Goal: Check status: Check status

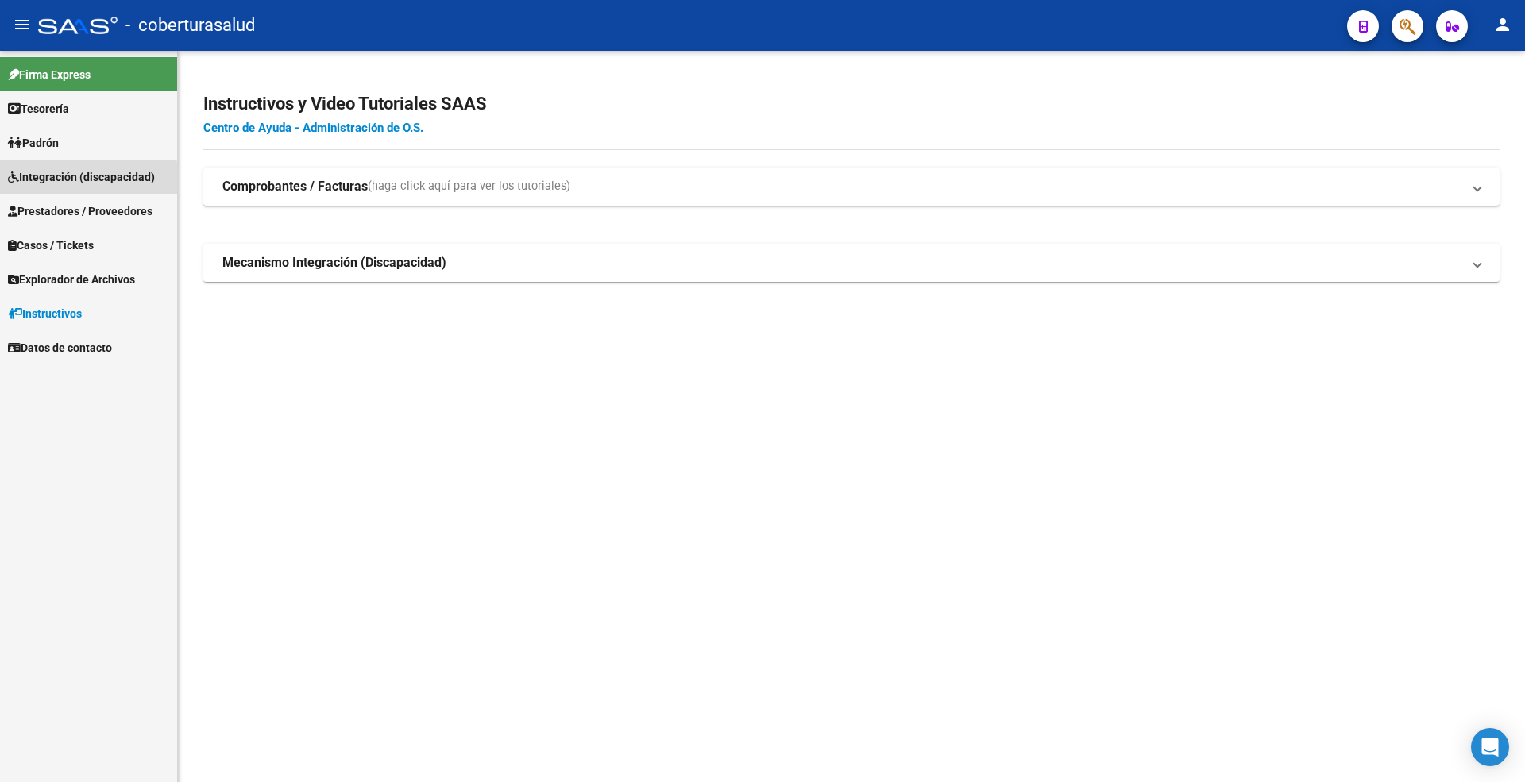
click at [64, 181] on span "Integración (discapacidad)" at bounding box center [81, 176] width 147 height 17
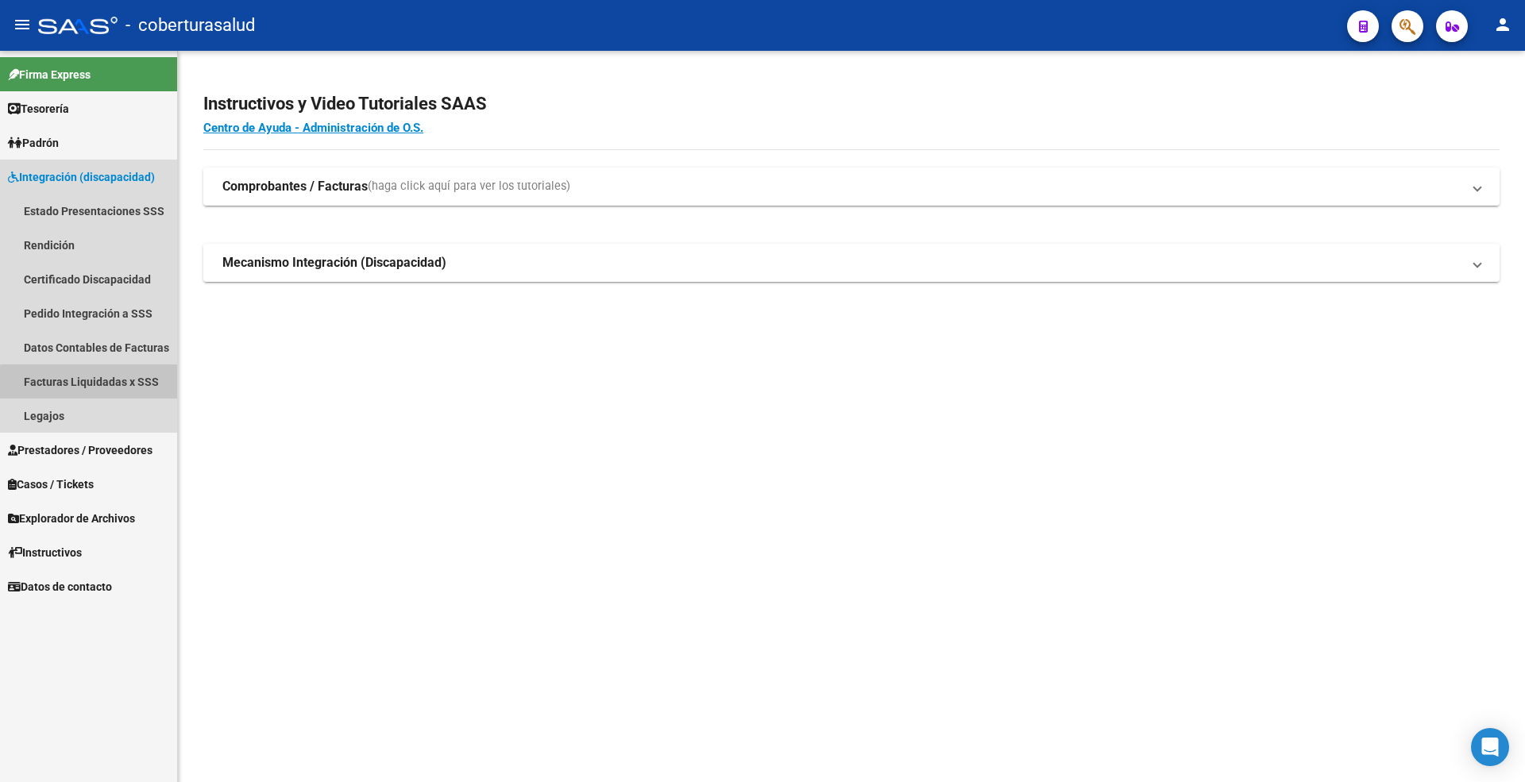
click at [108, 384] on link "Facturas Liquidadas x SSS" at bounding box center [88, 381] width 177 height 34
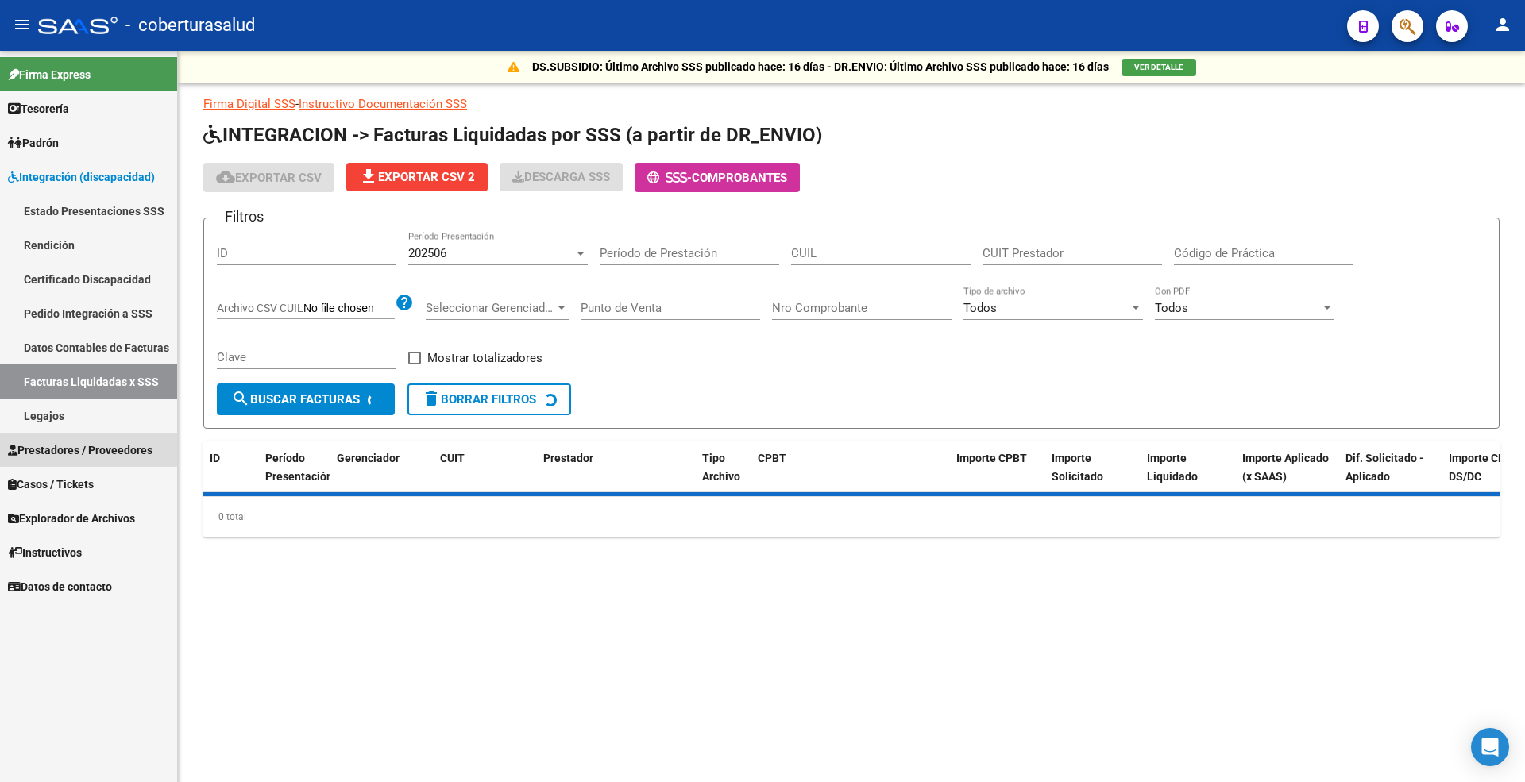
click at [74, 448] on span "Prestadores / Proveedores" at bounding box center [80, 450] width 145 height 17
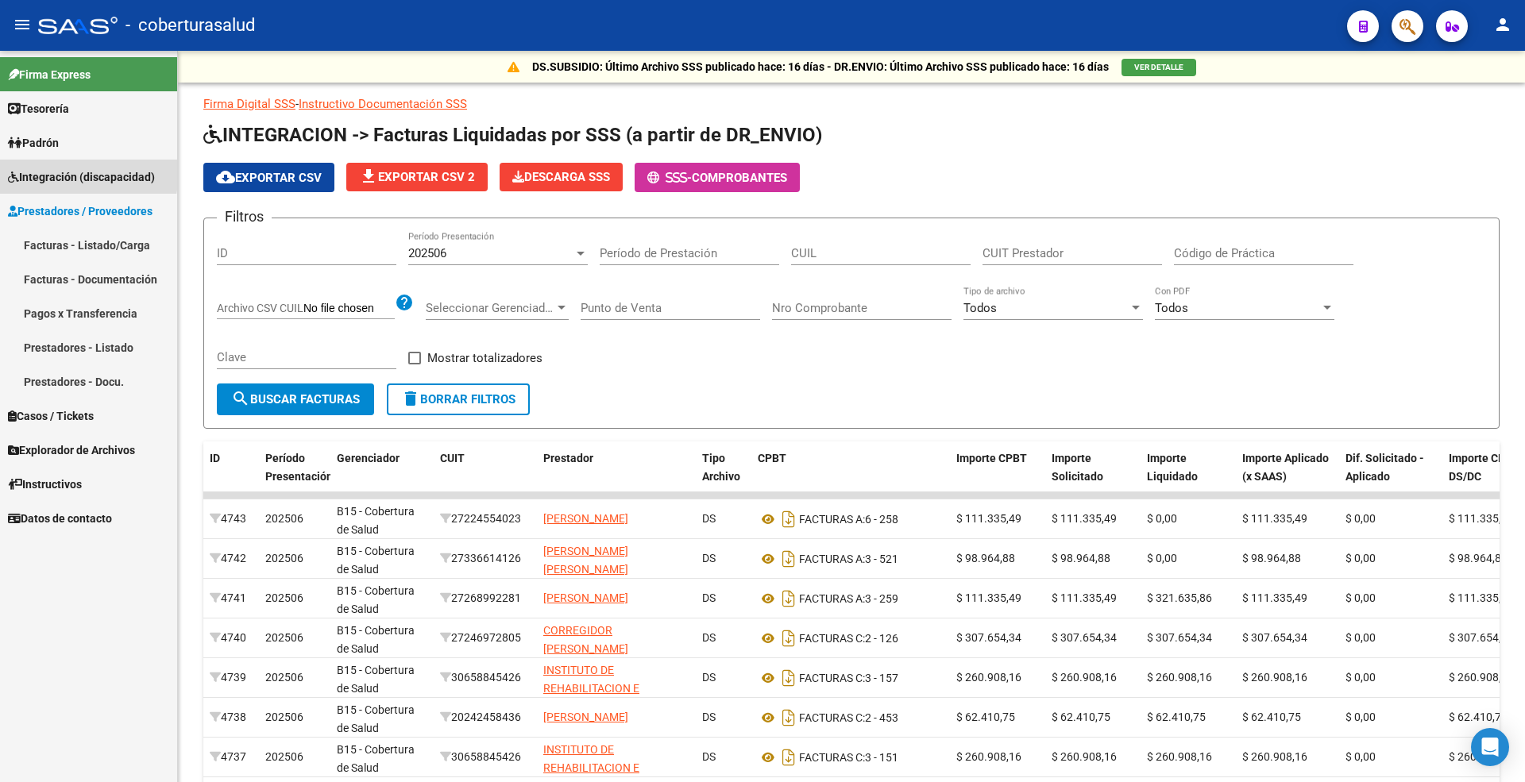
click at [58, 172] on span "Integración (discapacidad)" at bounding box center [81, 176] width 147 height 17
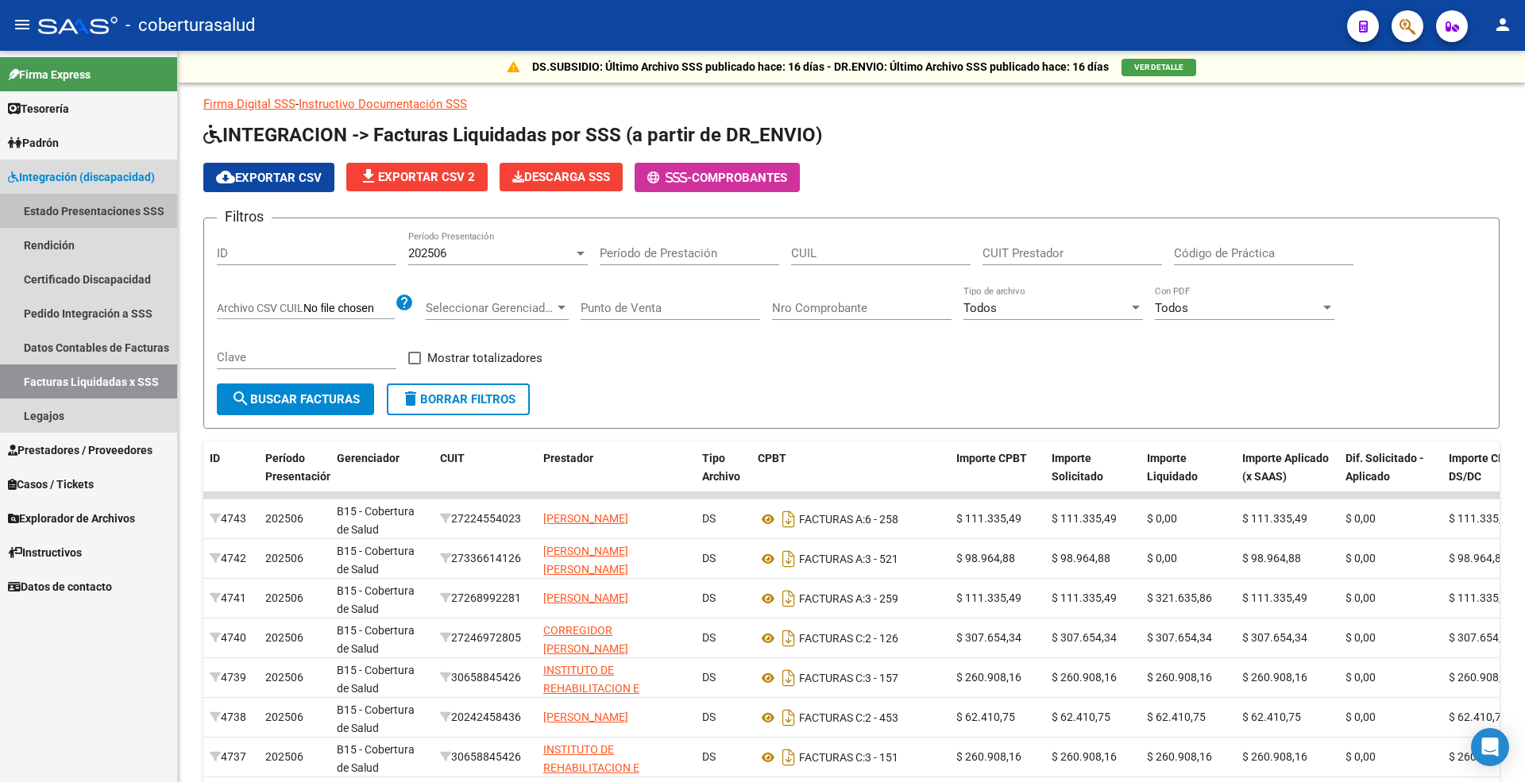
click at [77, 219] on link "Estado Presentaciones SSS" at bounding box center [88, 211] width 177 height 34
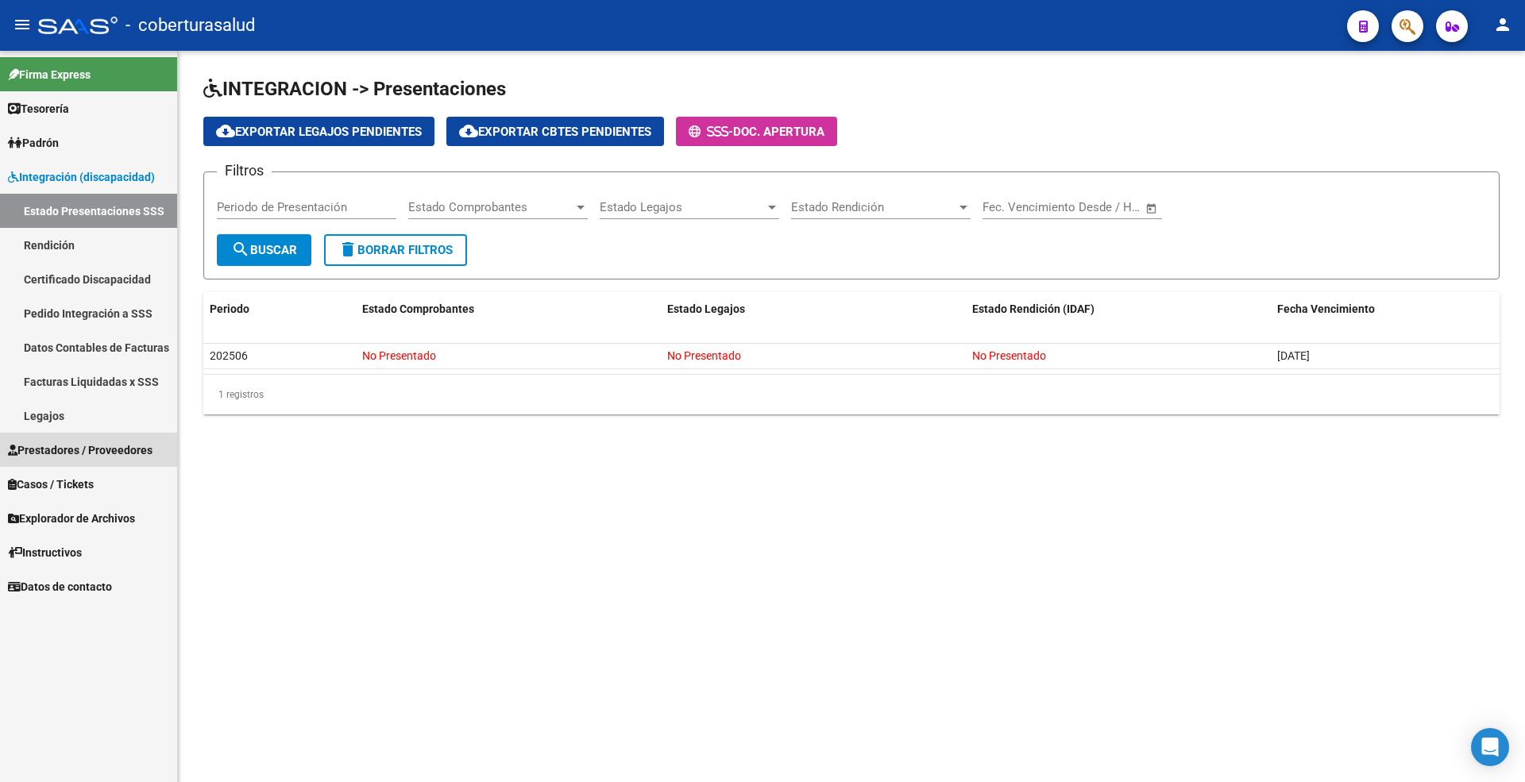
click at [65, 453] on span "Prestadores / Proveedores" at bounding box center [80, 450] width 145 height 17
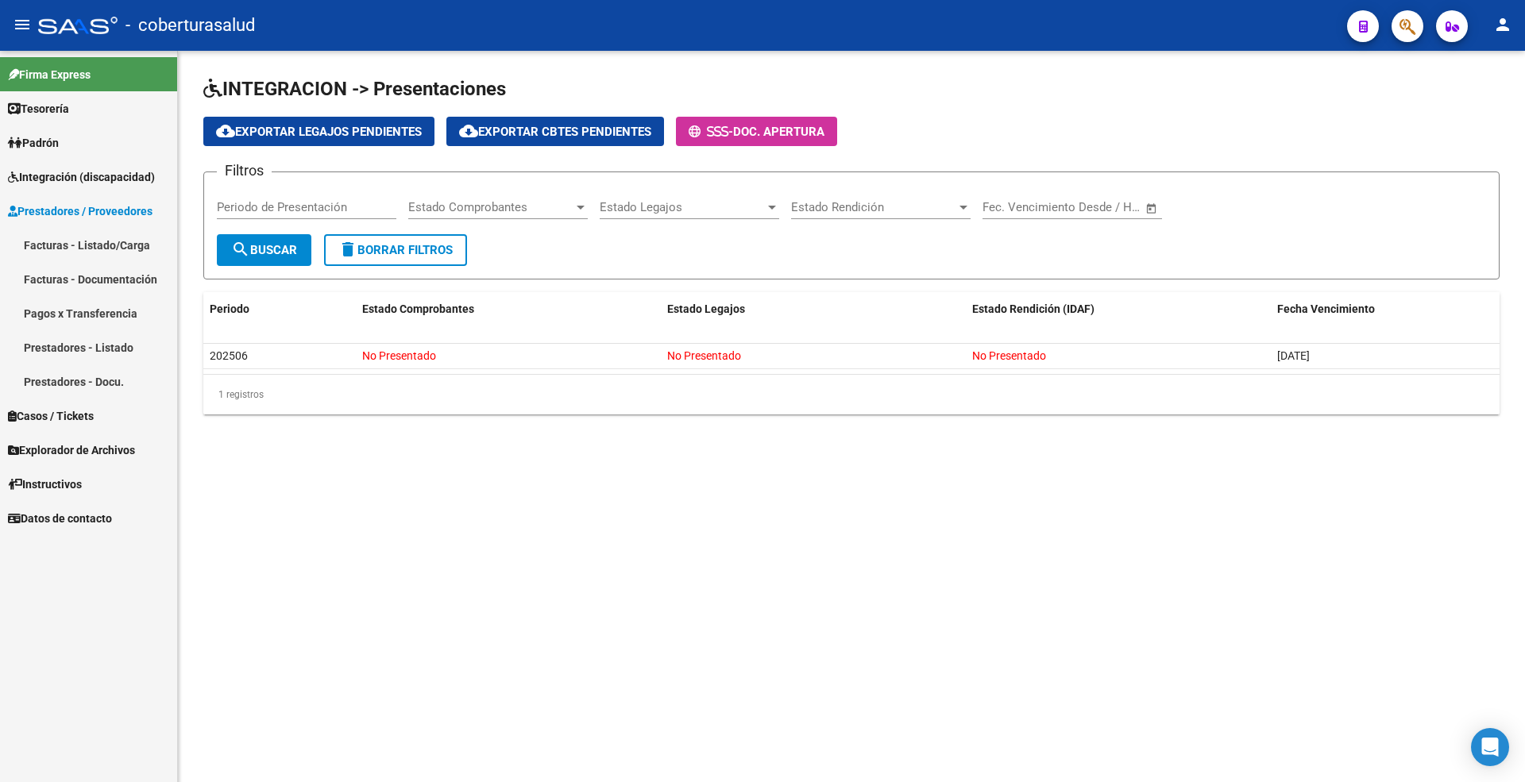
click at [114, 239] on link "Facturas - Listado/Carga" at bounding box center [88, 245] width 177 height 34
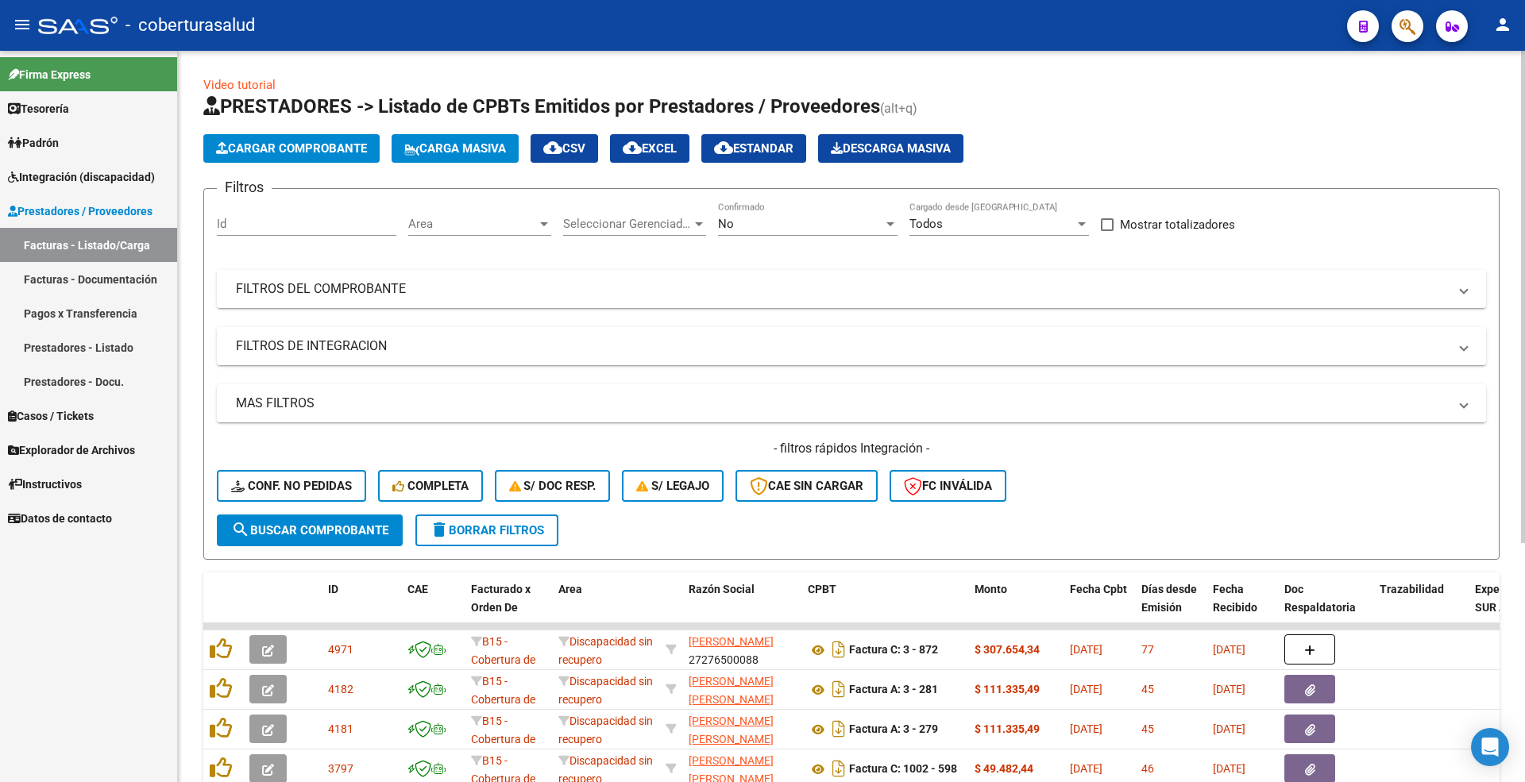
drag, startPoint x: 368, startPoint y: 292, endPoint x: 418, endPoint y: 292, distance: 49.2
click at [368, 292] on mat-panel-title "FILTROS DEL COMPROBANTE" at bounding box center [842, 288] width 1212 height 17
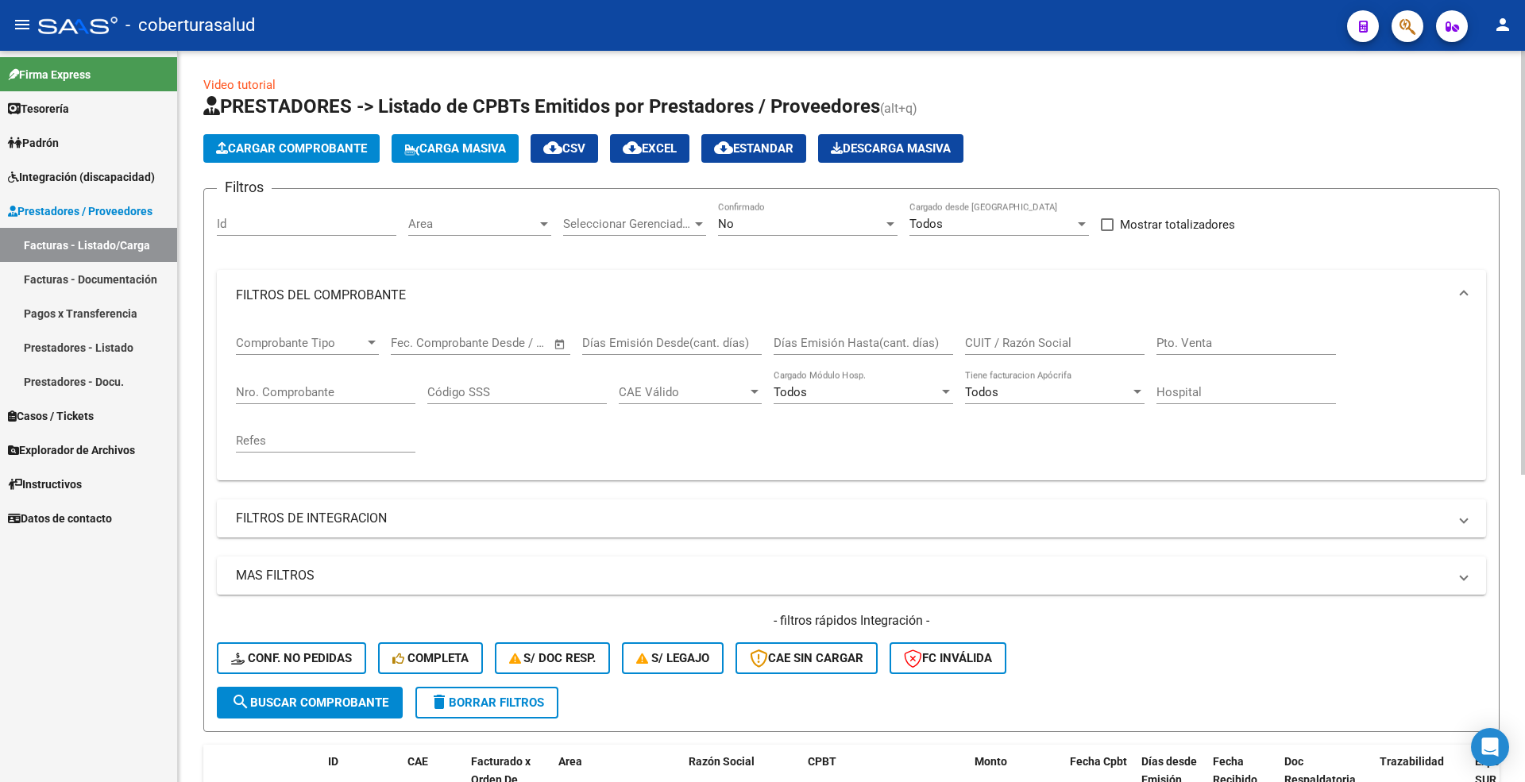
click at [842, 343] on input "Días Emisión Hasta(cant. días)" at bounding box center [862, 343] width 179 height 14
click at [1002, 347] on input "CUIT / Razón Social" at bounding box center [1054, 343] width 179 height 14
paste input "27274885977"
type input "27274885977"
click at [759, 226] on div "No" at bounding box center [800, 224] width 165 height 14
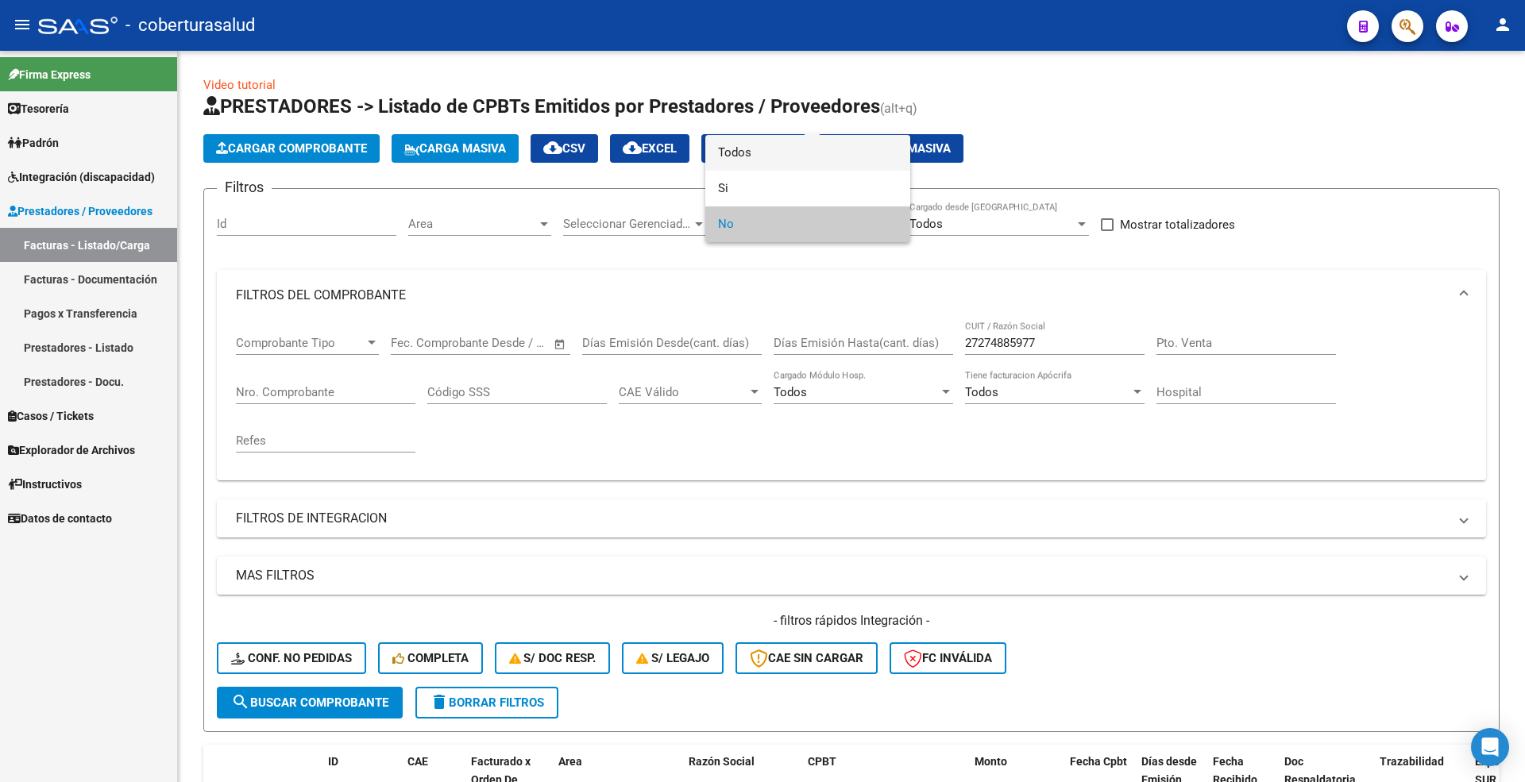
click at [758, 150] on span "Todos" at bounding box center [807, 153] width 179 height 36
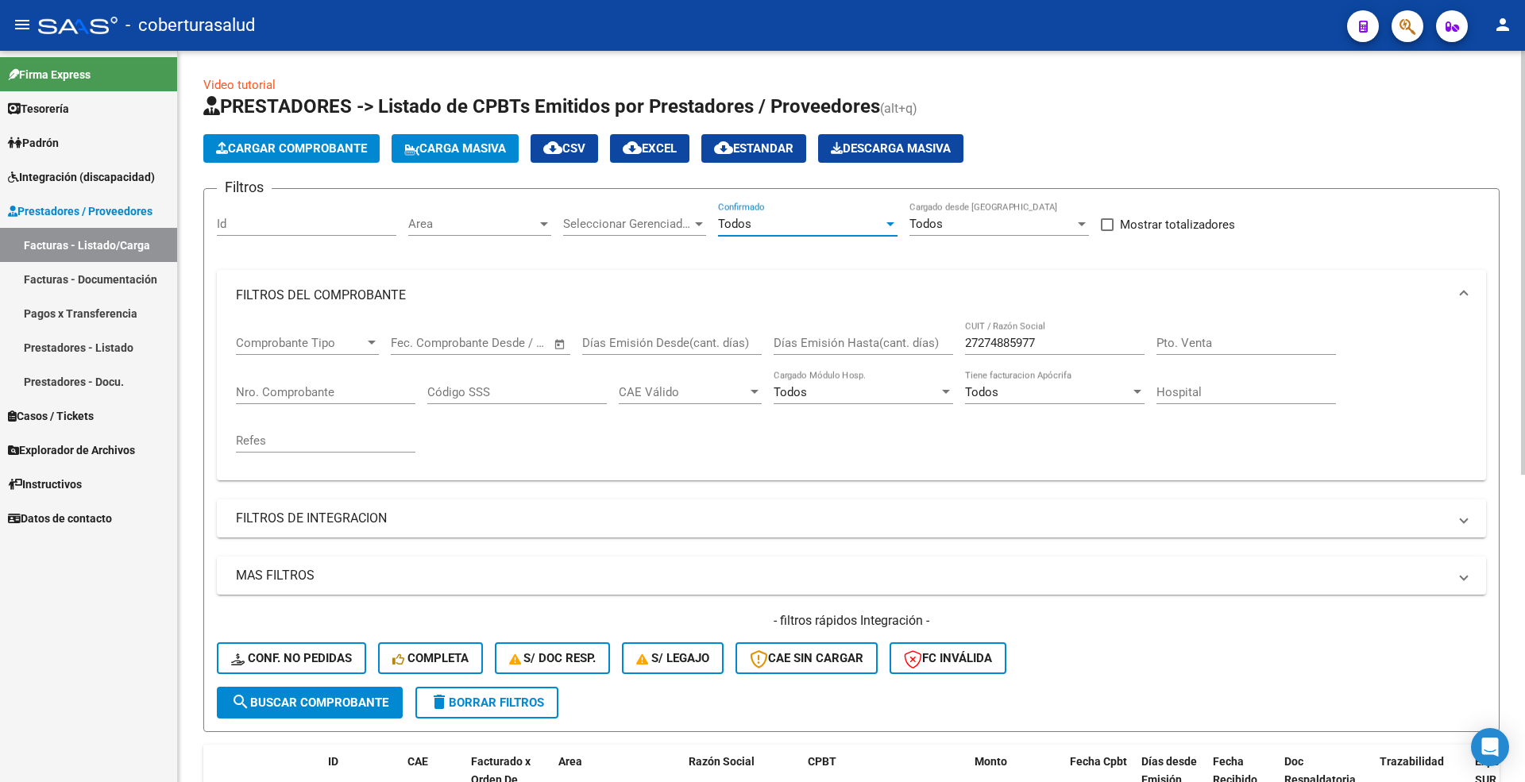
click at [299, 705] on span "search Buscar Comprobante" at bounding box center [309, 703] width 157 height 14
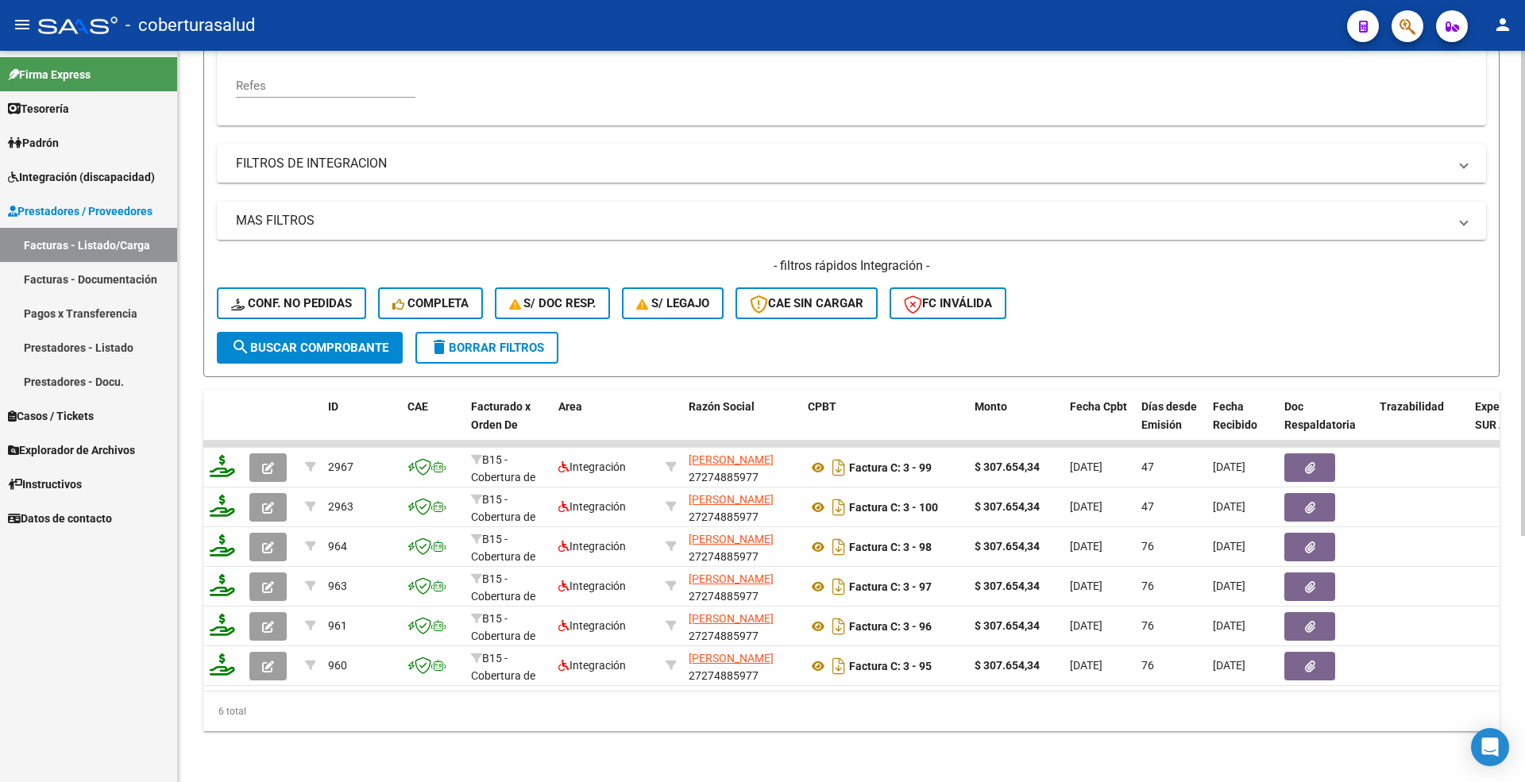
scroll to position [264, 0]
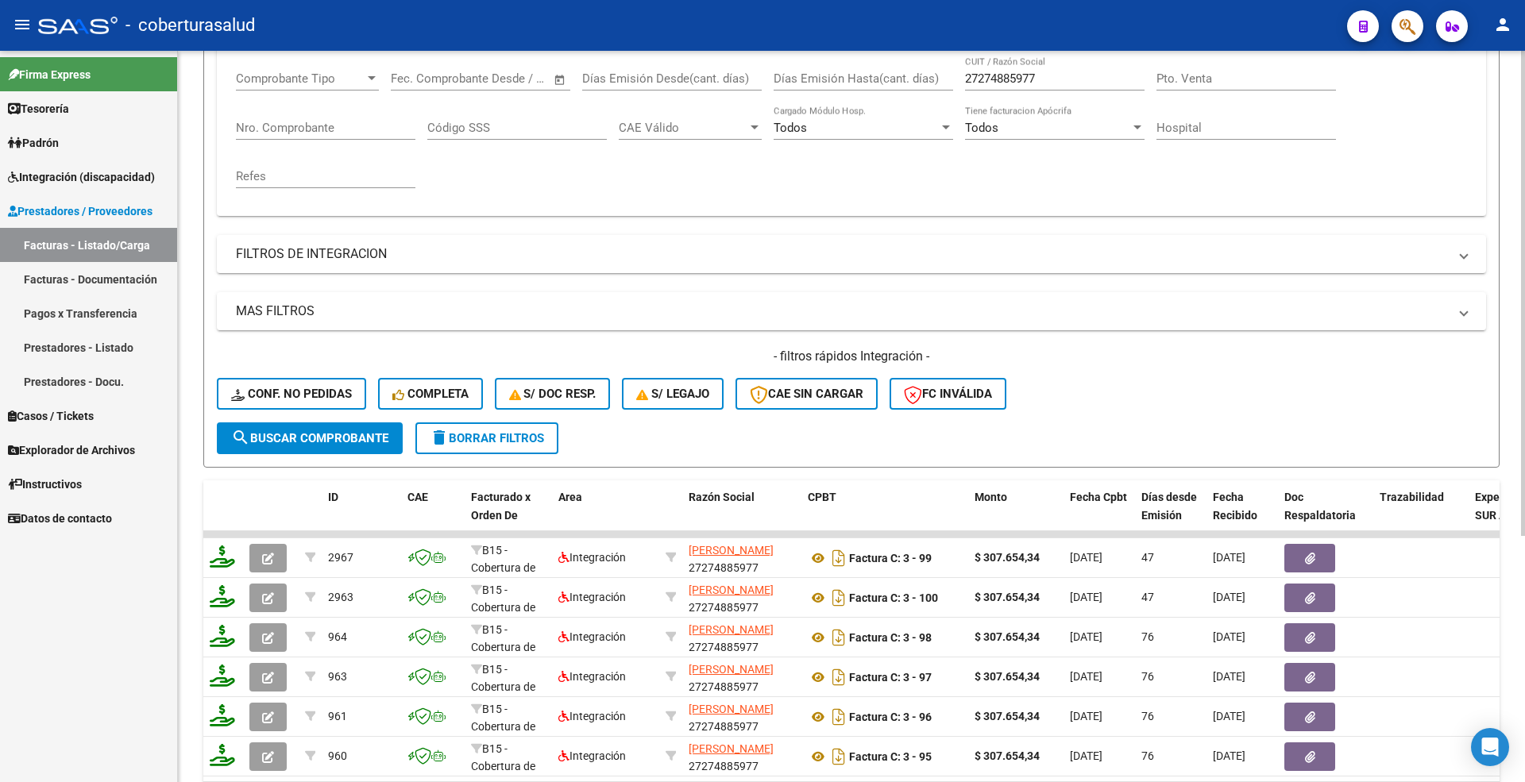
click at [484, 230] on div "Filtros Id Area Area Seleccionar Gerenciador Seleccionar Gerenciador Todos Conf…" at bounding box center [851, 179] width 1269 height 485
click at [477, 241] on mat-expansion-panel-header "FILTROS DE INTEGRACION" at bounding box center [851, 254] width 1269 height 38
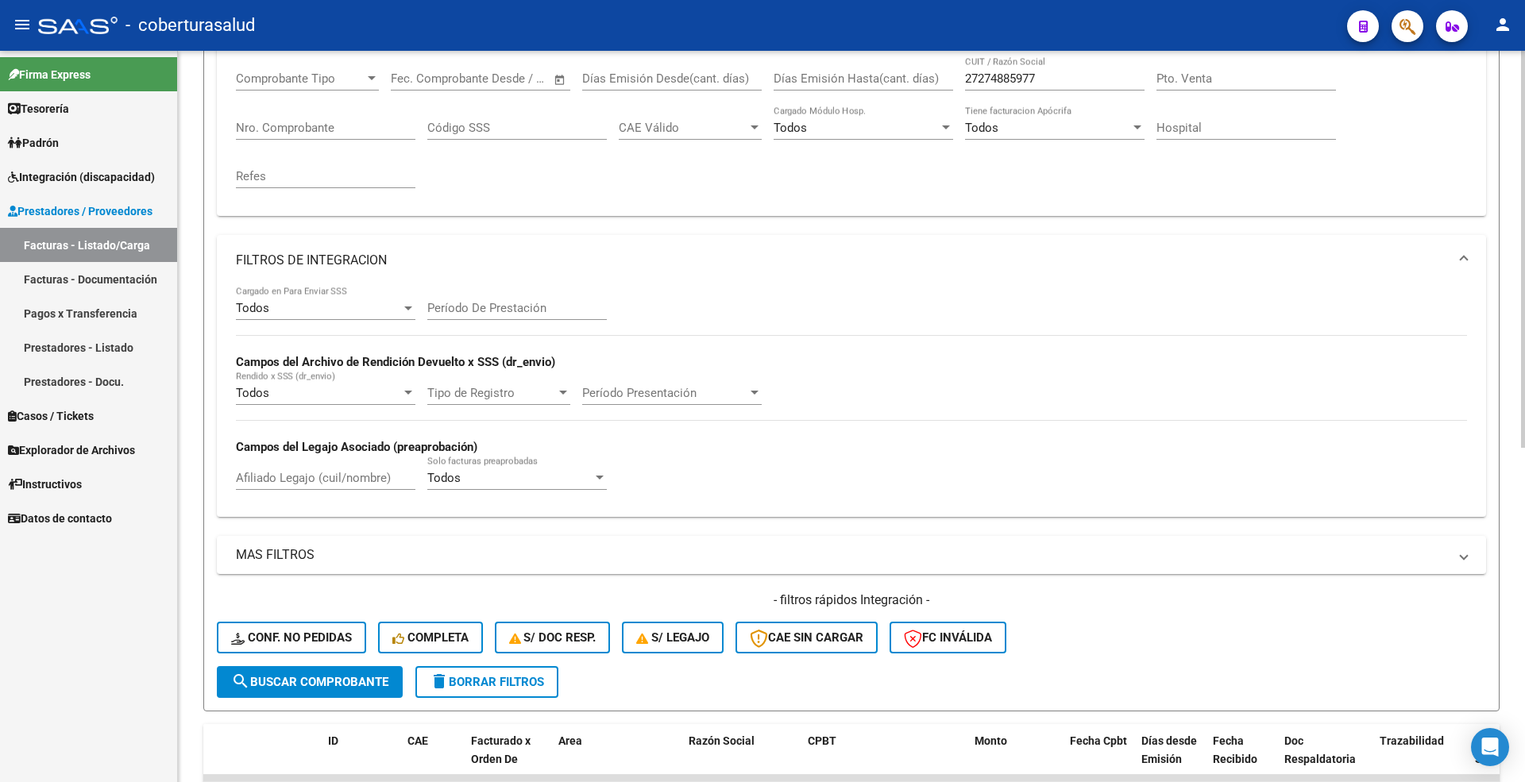
click at [343, 488] on div "Afiliado Legajo (cuil/nombre)" at bounding box center [325, 473] width 179 height 34
paste input "20520690981"
type input "20520690981"
click at [299, 673] on button "search Buscar Comprobante" at bounding box center [310, 682] width 186 height 32
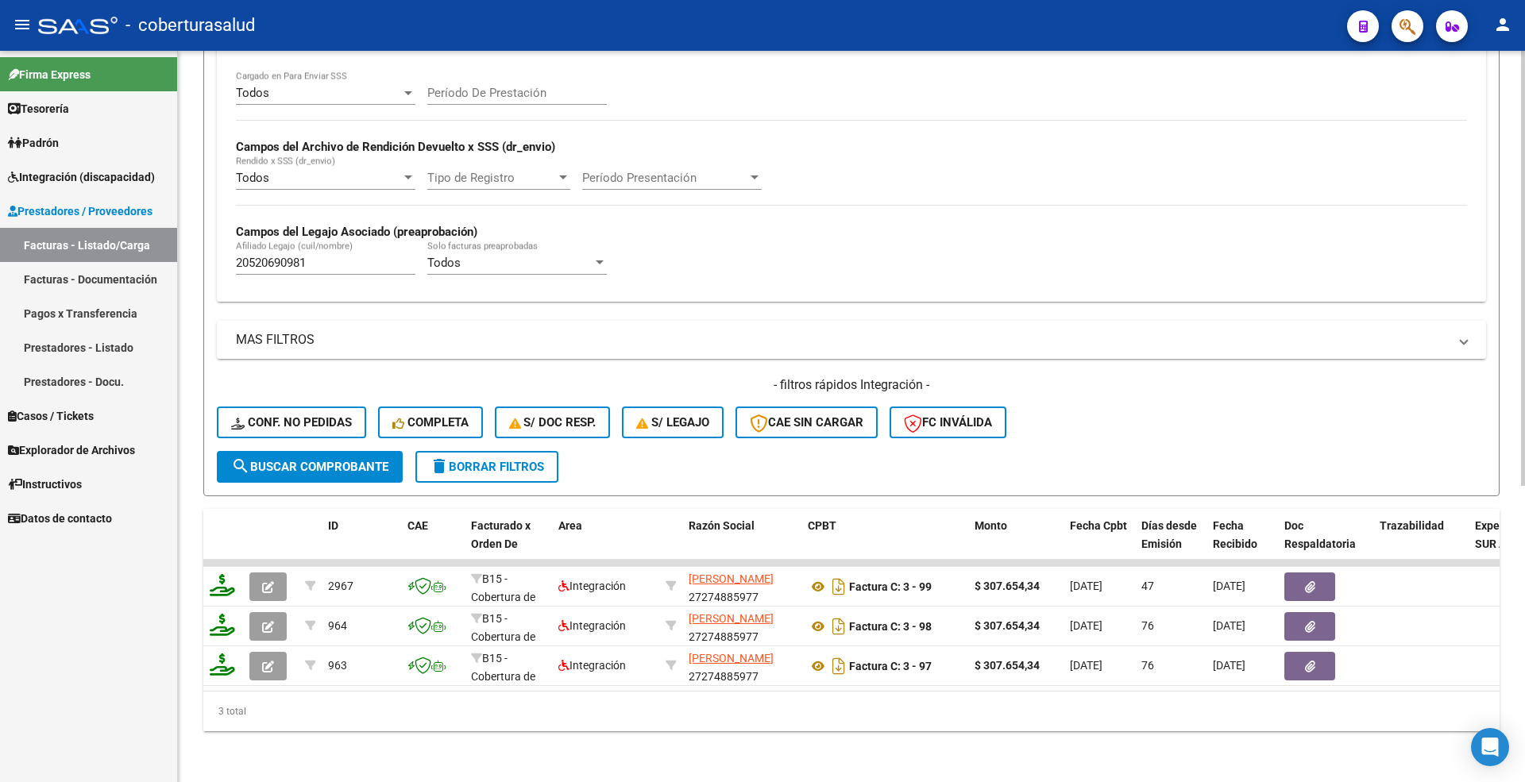
scroll to position [496, 0]
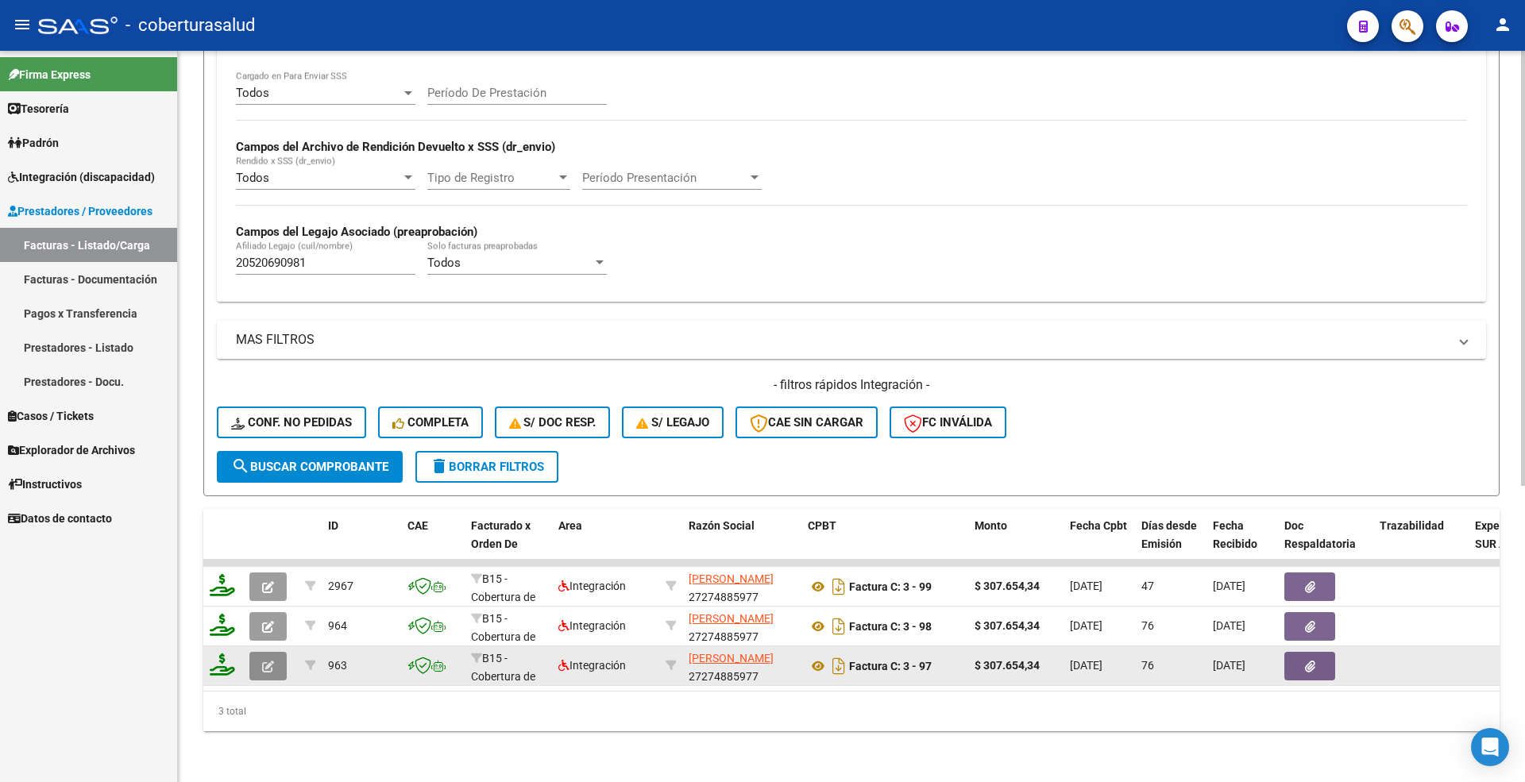
click at [268, 661] on icon "button" at bounding box center [268, 667] width 12 height 12
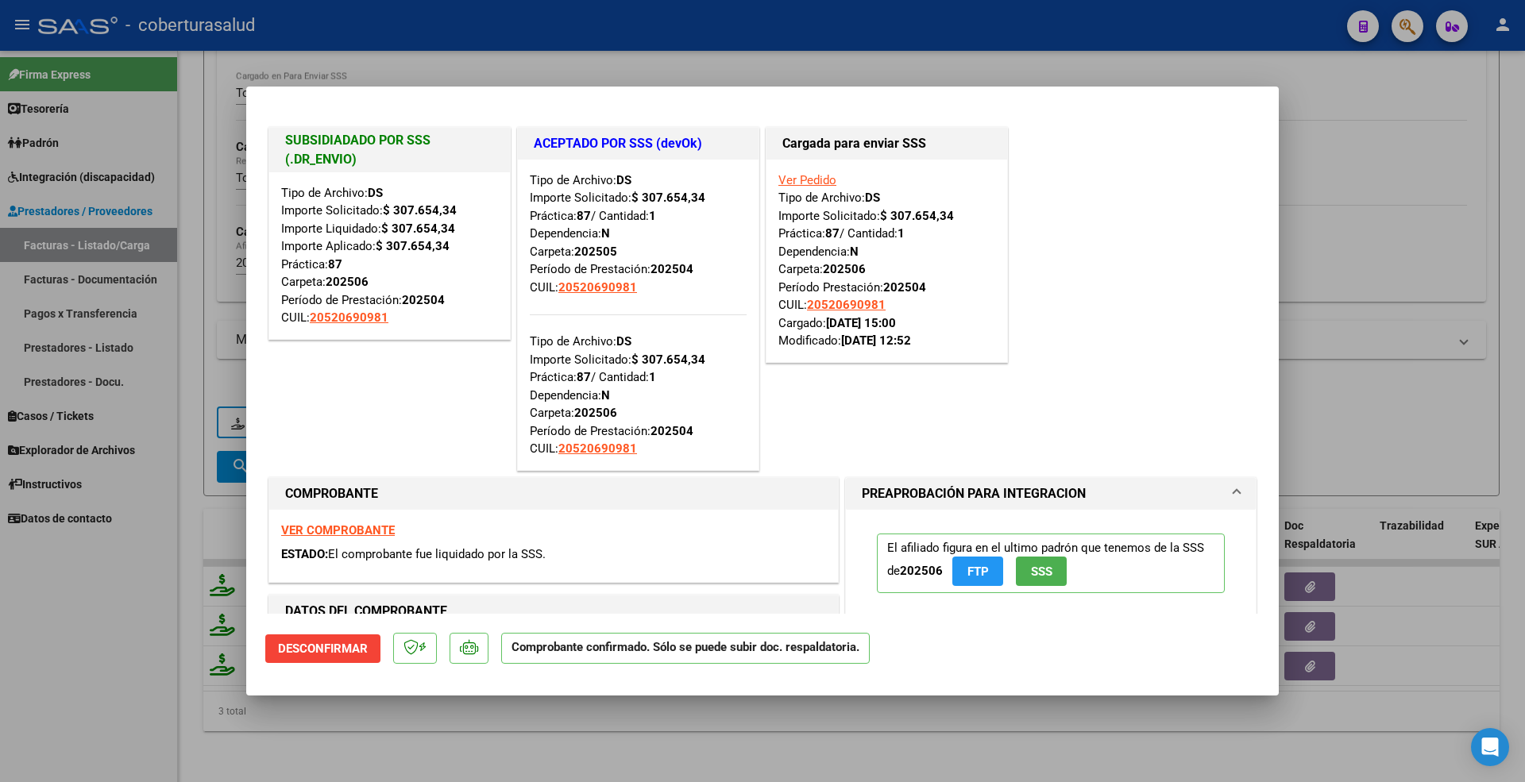
click at [207, 543] on div at bounding box center [762, 391] width 1525 height 782
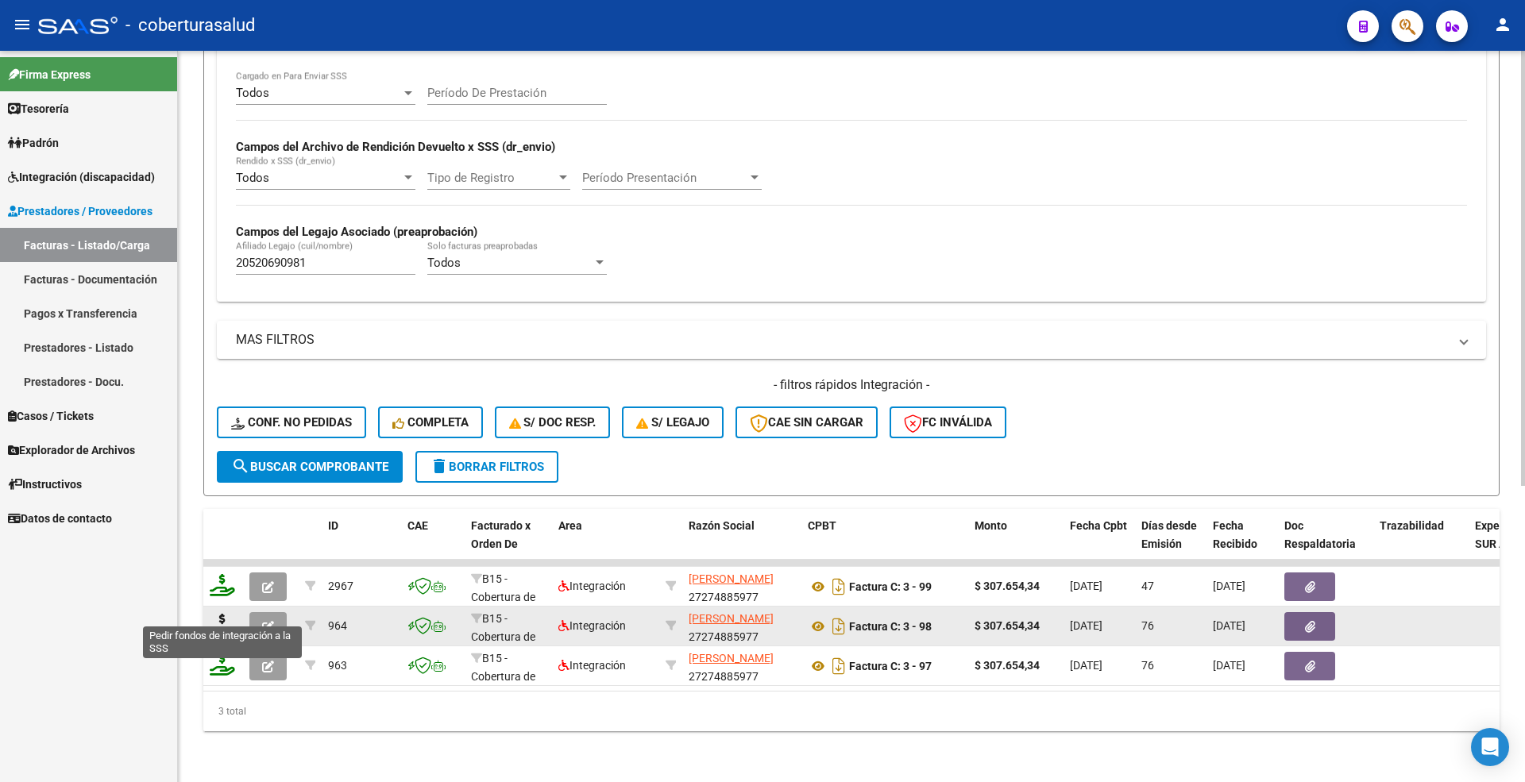
click at [221, 616] on icon at bounding box center [222, 625] width 25 height 22
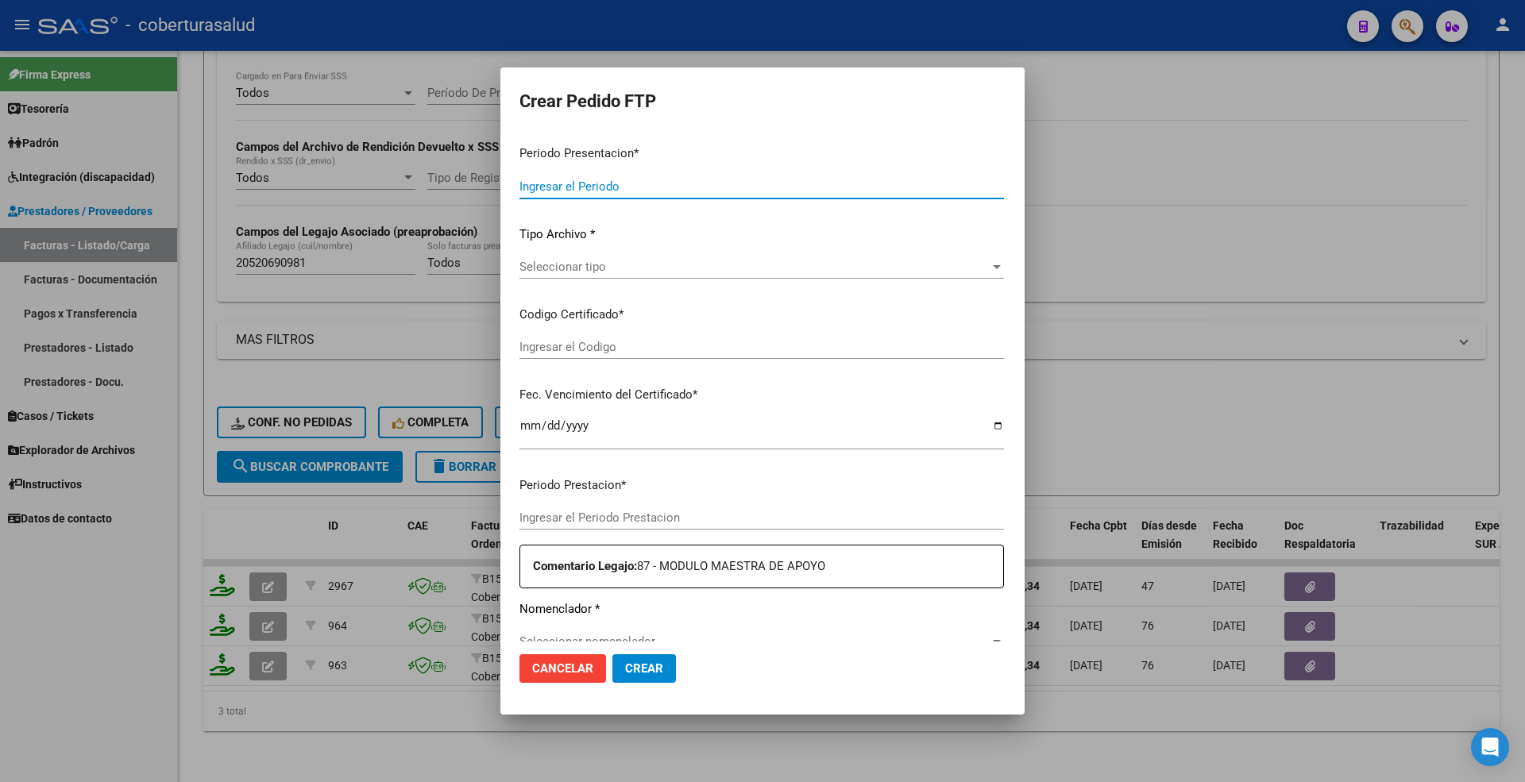
type input "202507"
type input "202505"
type input "$ 307.654,34"
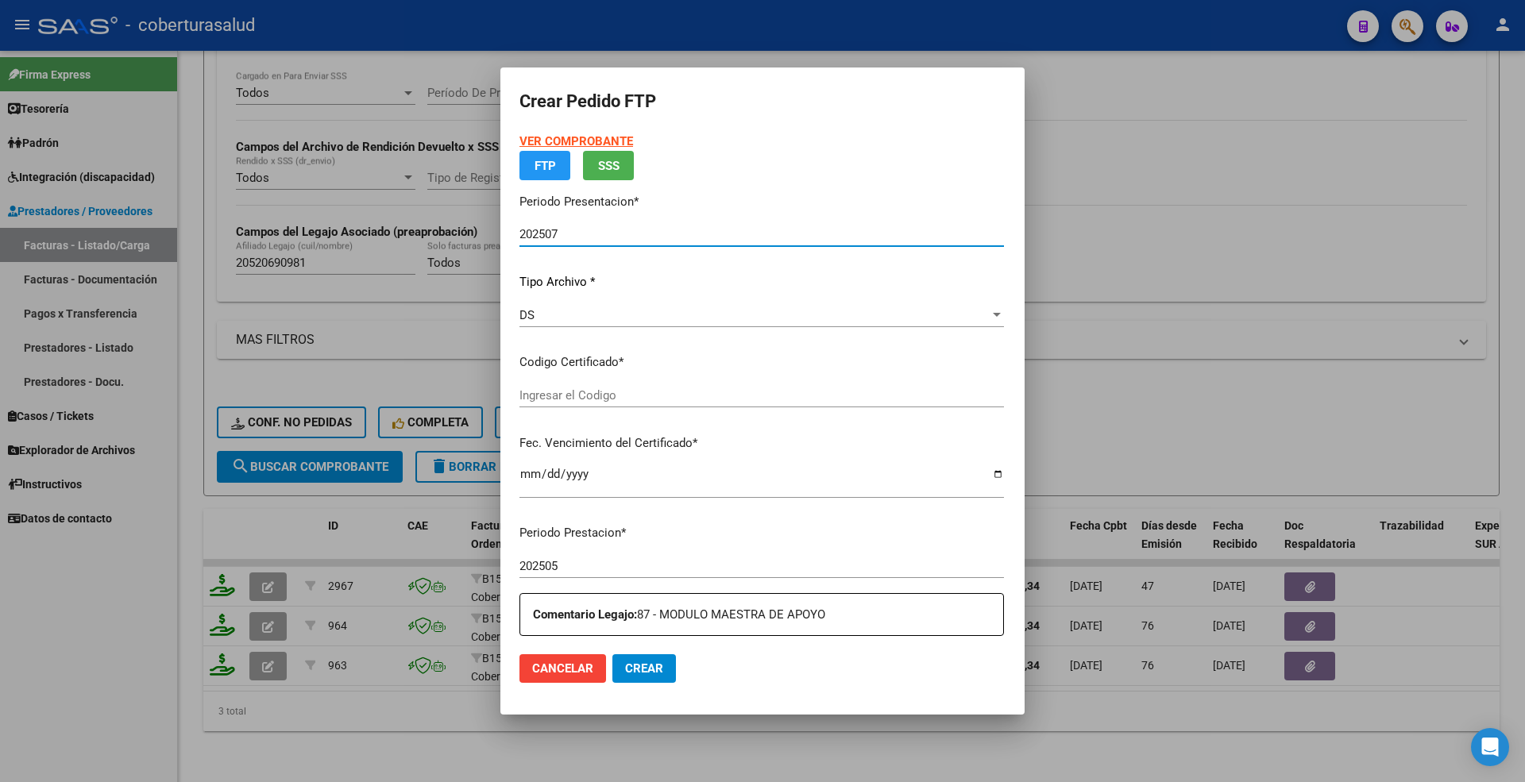
type input "ARG02000520690982023020620280206SNJ261"
type input "2026-02-06"
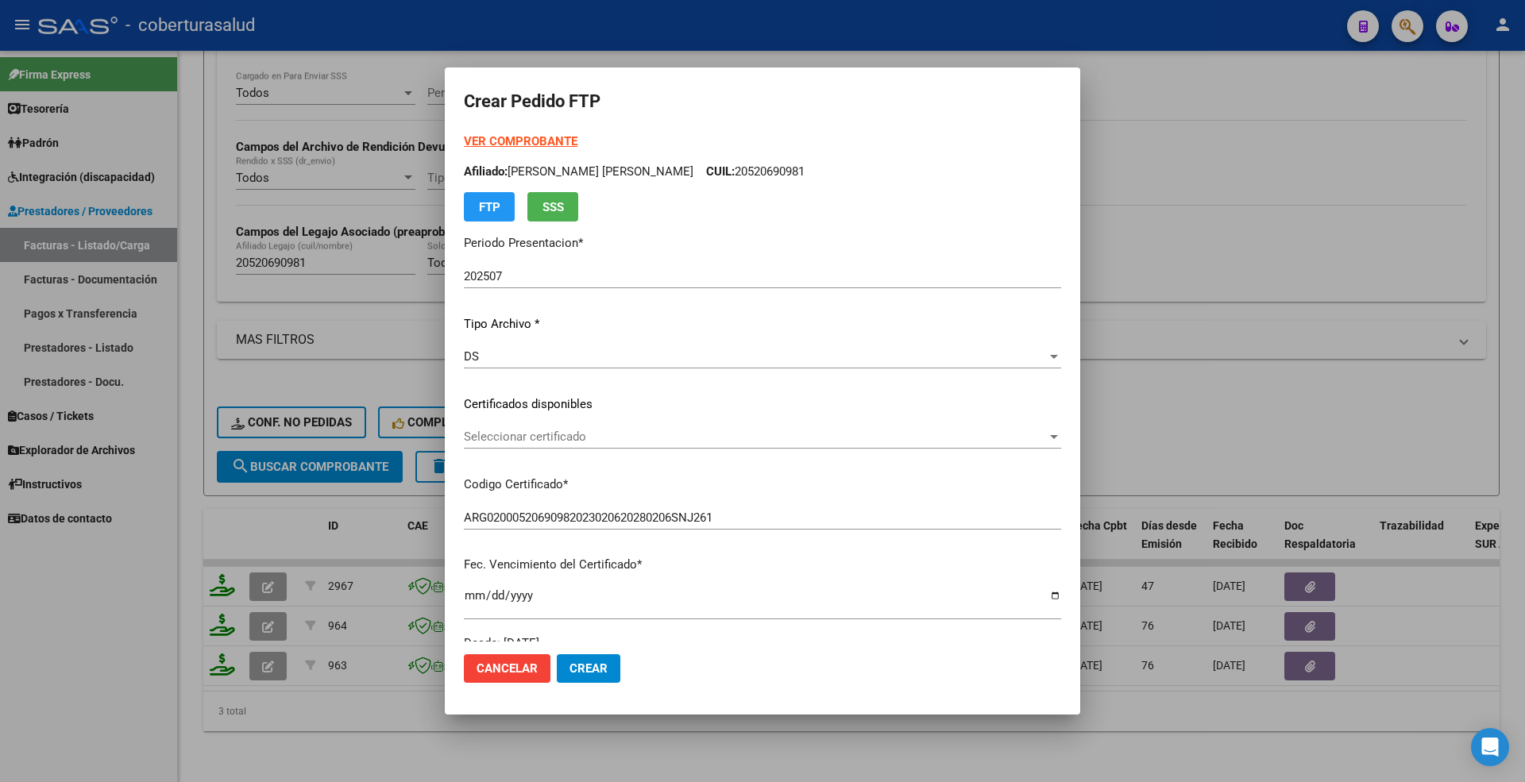
click at [281, 518] on div at bounding box center [762, 391] width 1525 height 782
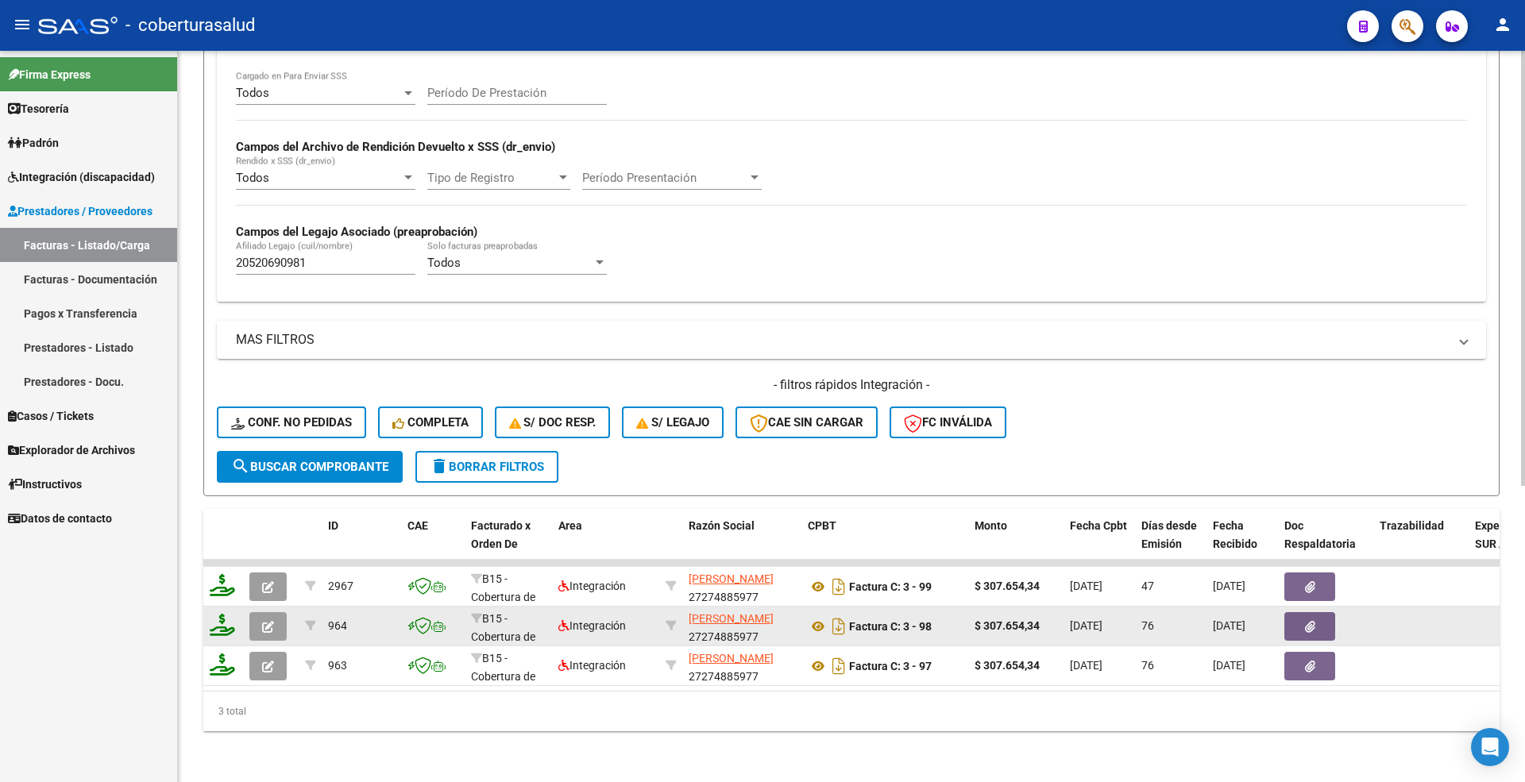
click at [264, 619] on span "button" at bounding box center [268, 626] width 12 height 14
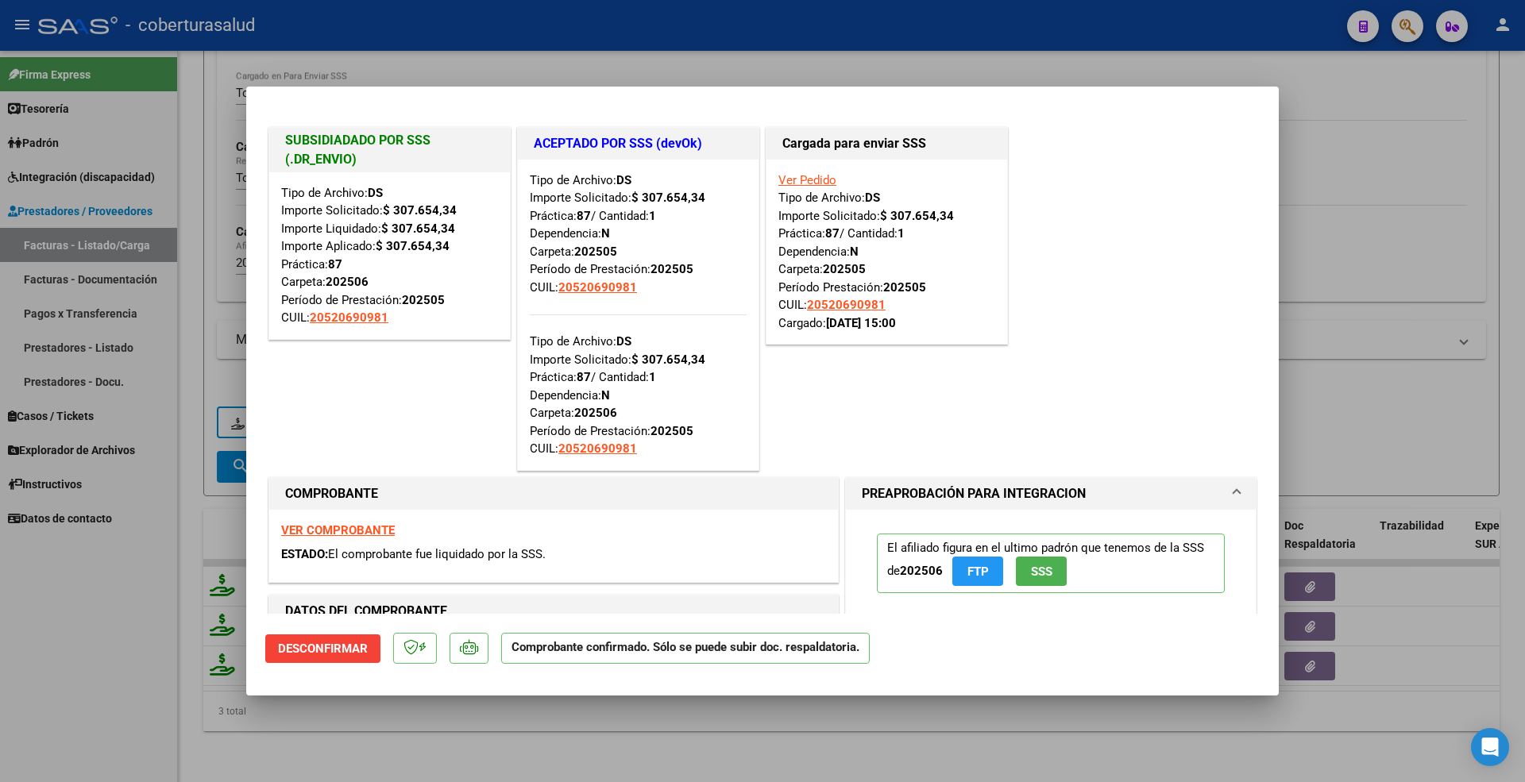
click at [176, 523] on div at bounding box center [762, 391] width 1525 height 782
type input "$ 0,00"
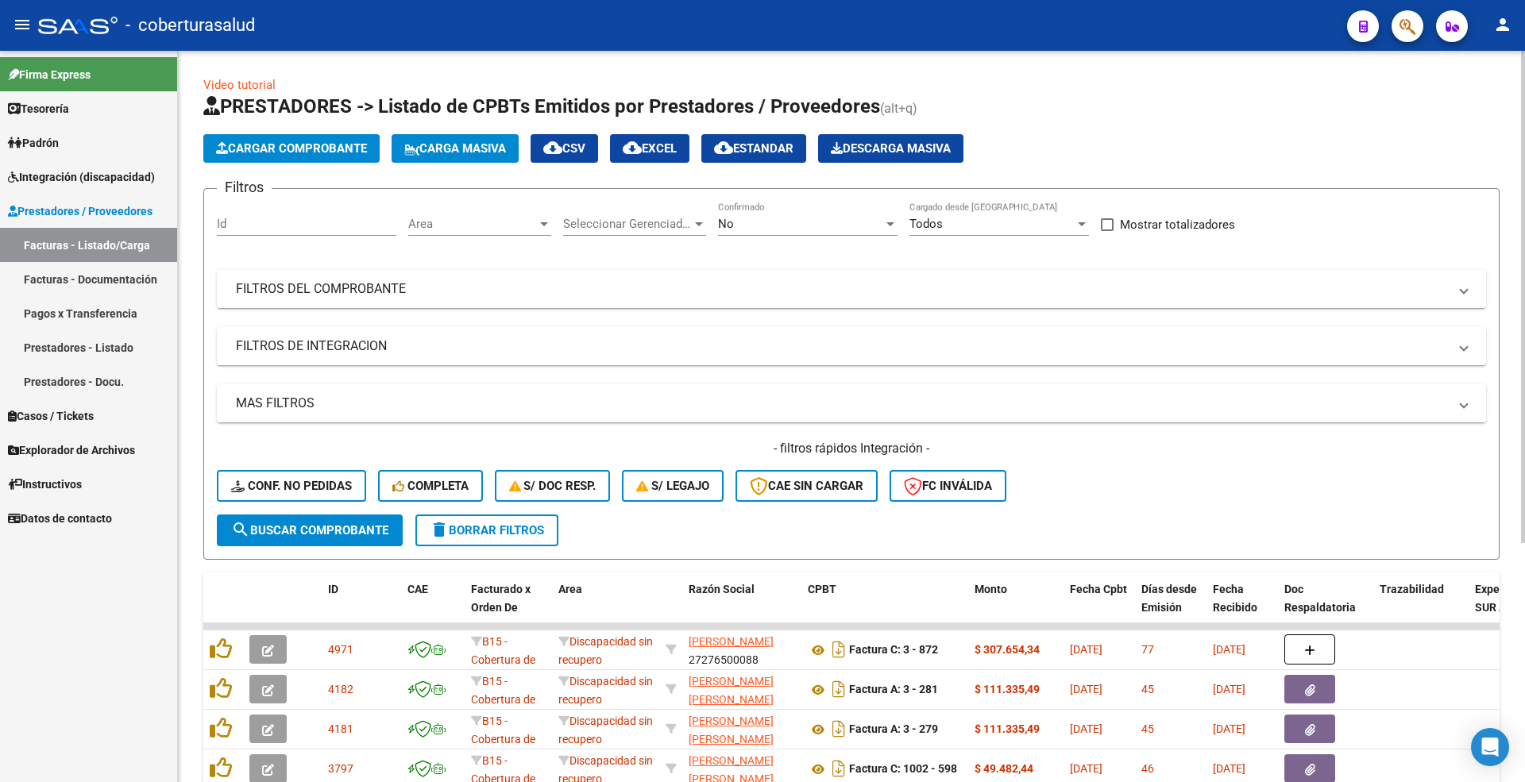
click at [569, 265] on div "Filtros Id Area Area Seleccionar Gerenciador Seleccionar Gerenciador No Confirm…" at bounding box center [851, 358] width 1269 height 313
click at [640, 296] on mat-panel-title "FILTROS DEL COMPROBANTE" at bounding box center [842, 288] width 1212 height 17
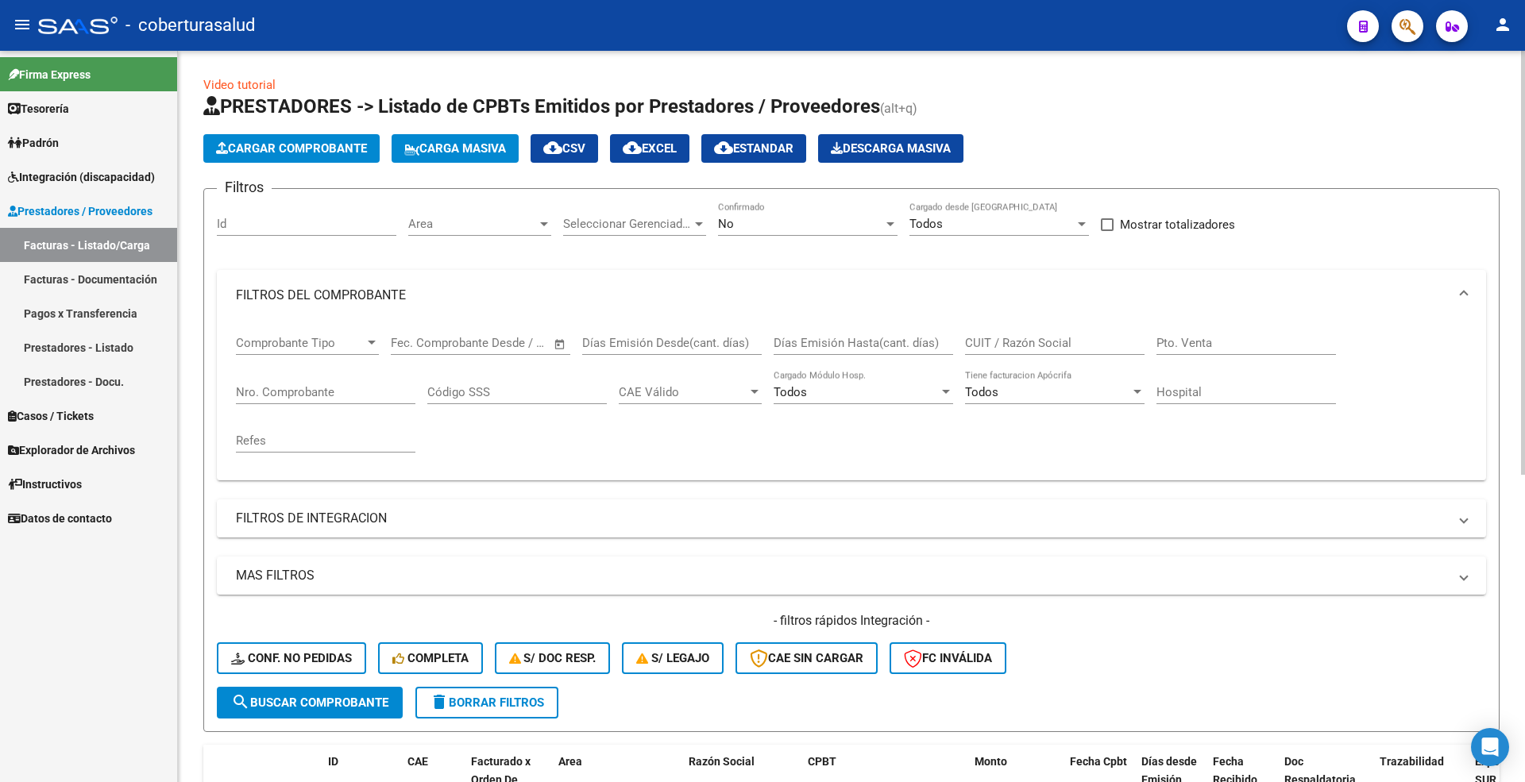
click at [970, 343] on input "CUIT / Razón Social" at bounding box center [1054, 343] width 179 height 14
paste input "20336095167"
type input "20336095167"
drag, startPoint x: 365, startPoint y: 704, endPoint x: 373, endPoint y: 605, distance: 98.8
click at [365, 702] on span "search Buscar Comprobante" at bounding box center [309, 703] width 157 height 14
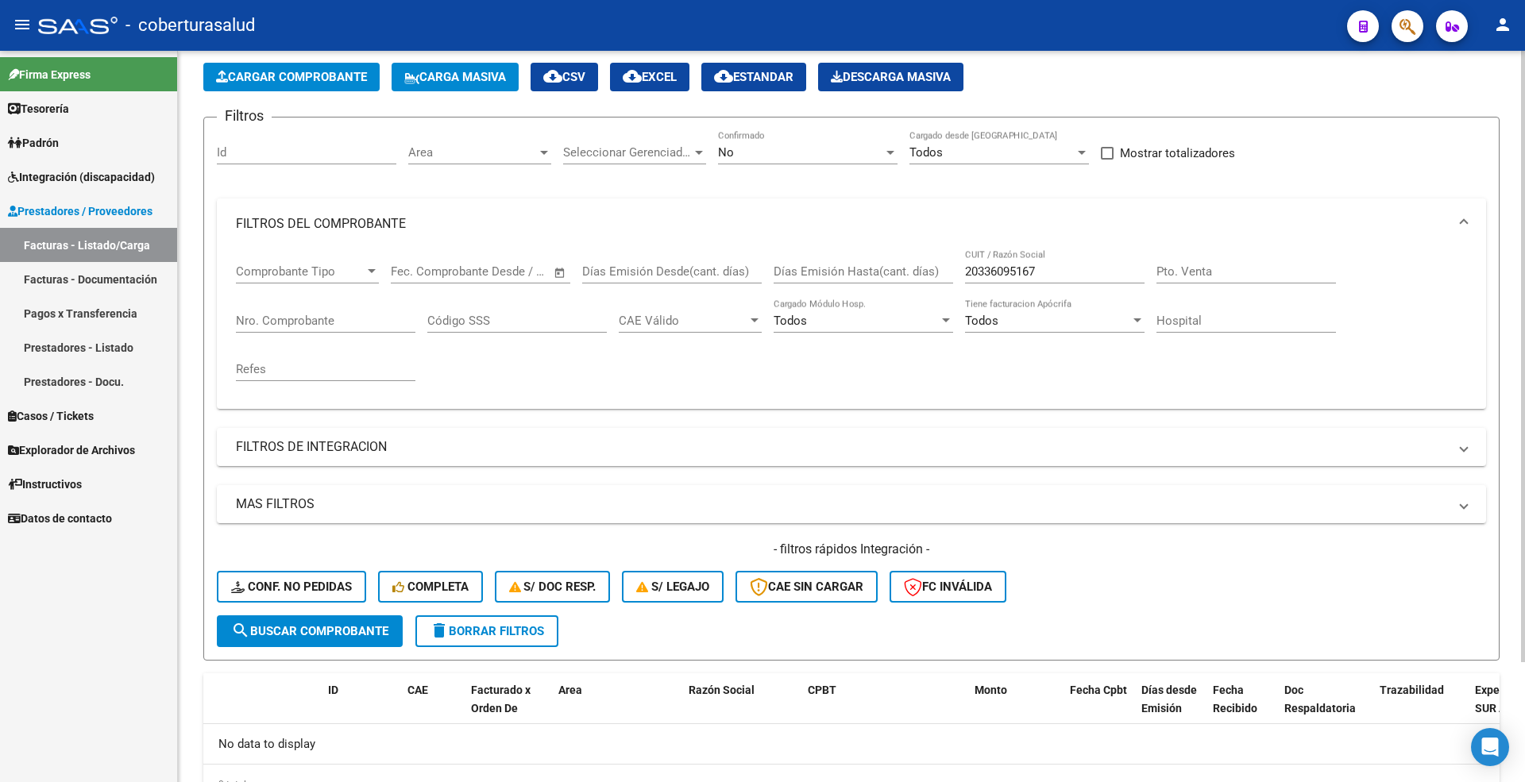
scroll to position [144, 0]
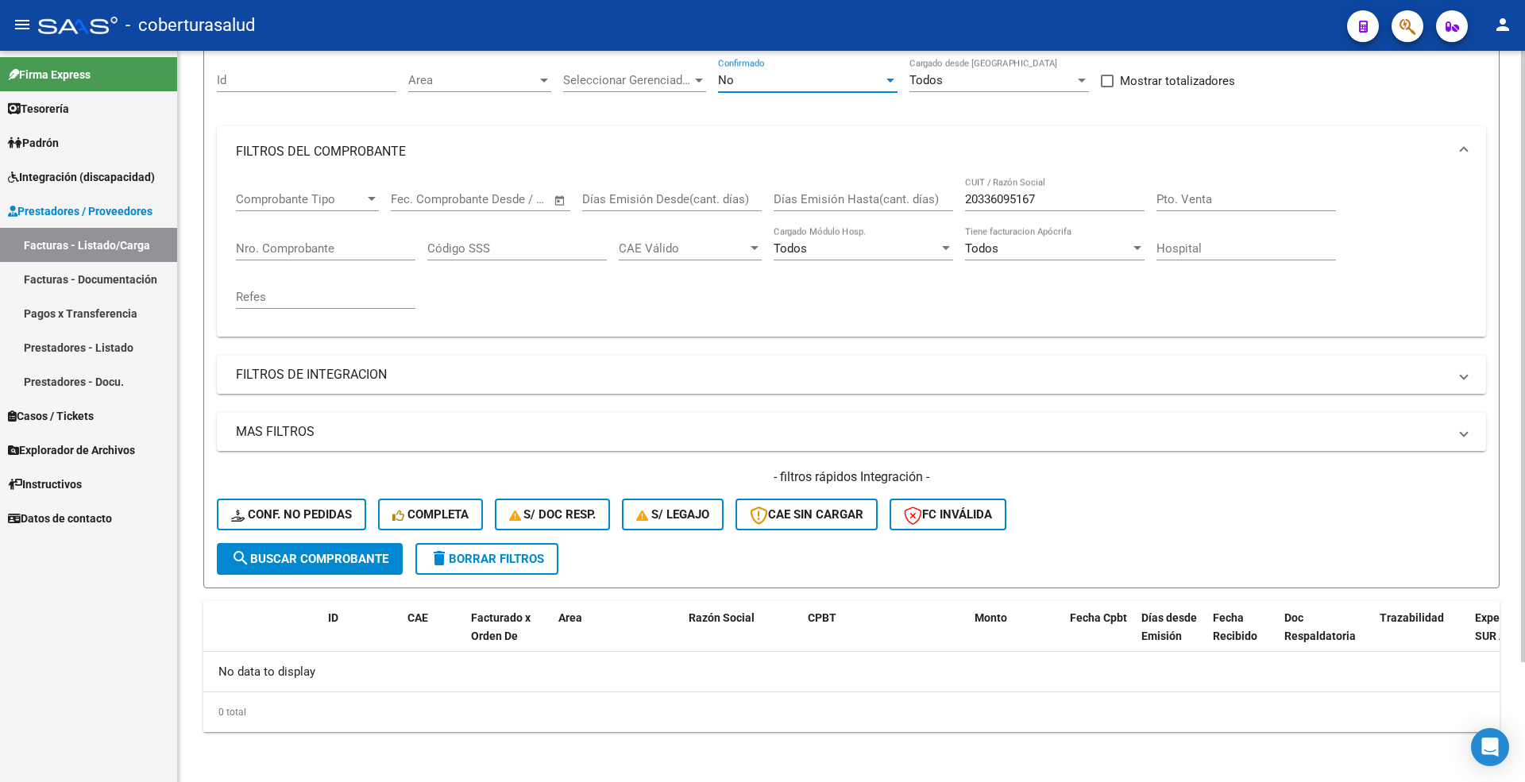
click at [727, 80] on span "No" at bounding box center [726, 80] width 16 height 14
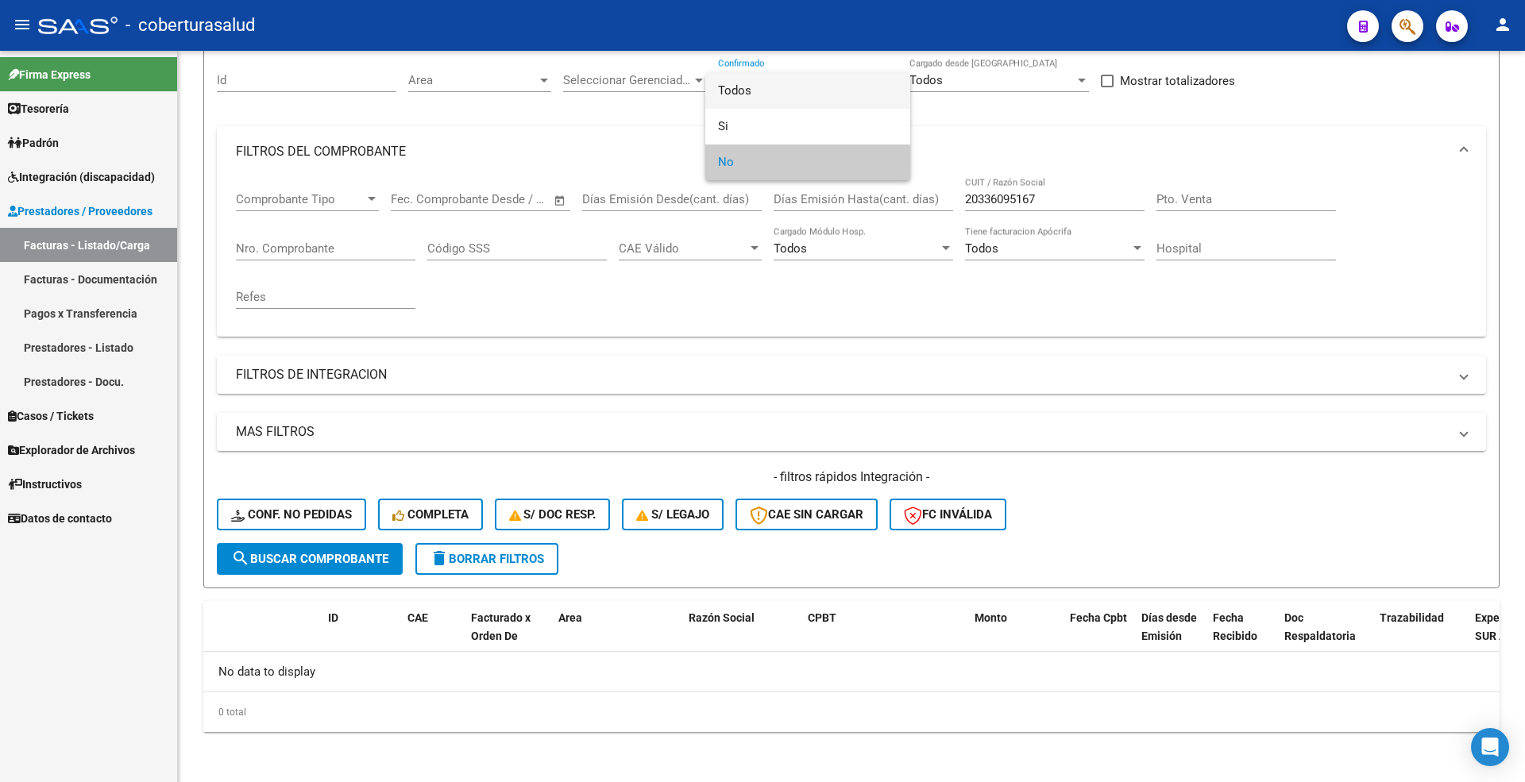
click at [734, 92] on span "Todos" at bounding box center [807, 91] width 179 height 36
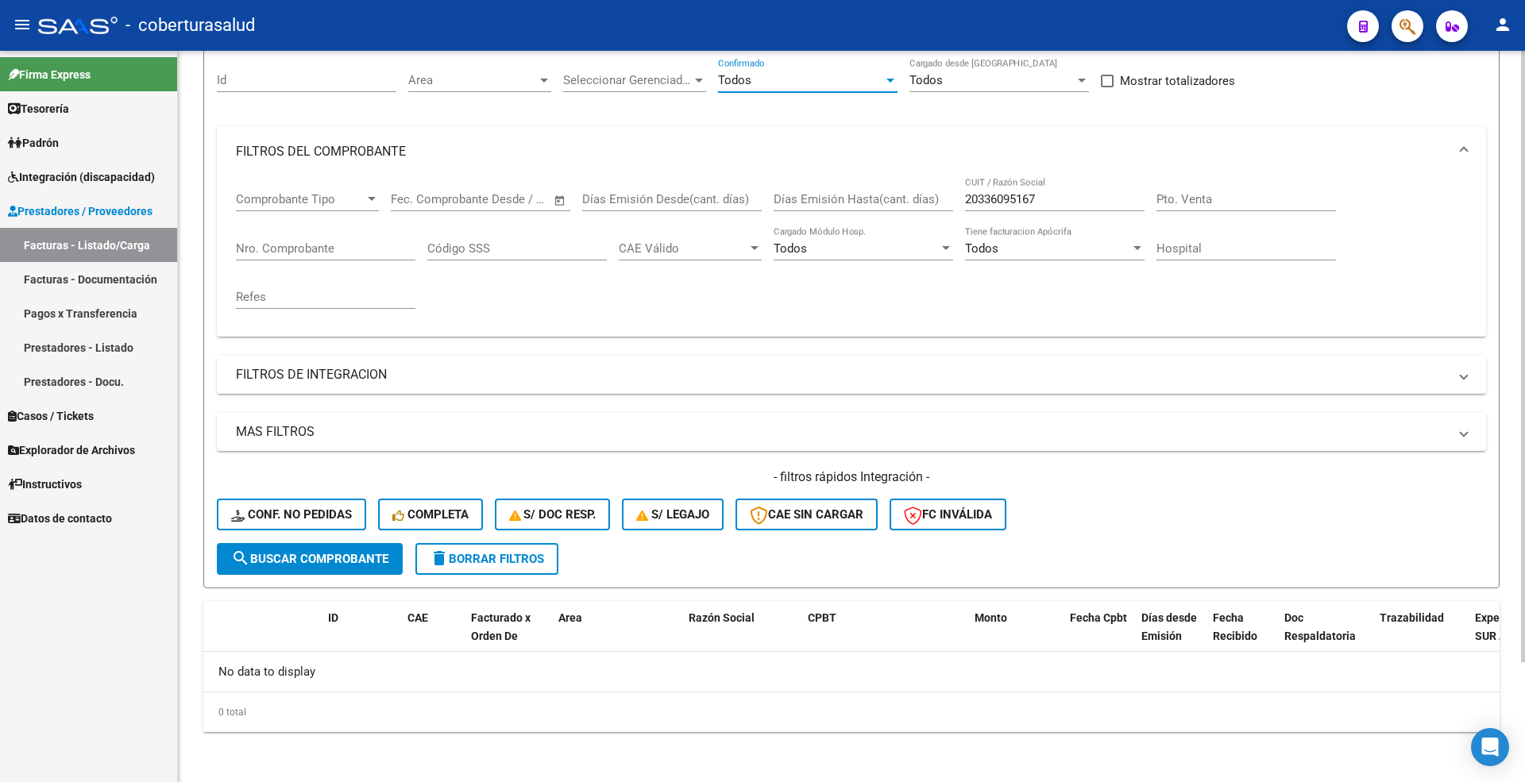
click at [348, 547] on button "search Buscar Comprobante" at bounding box center [310, 559] width 186 height 32
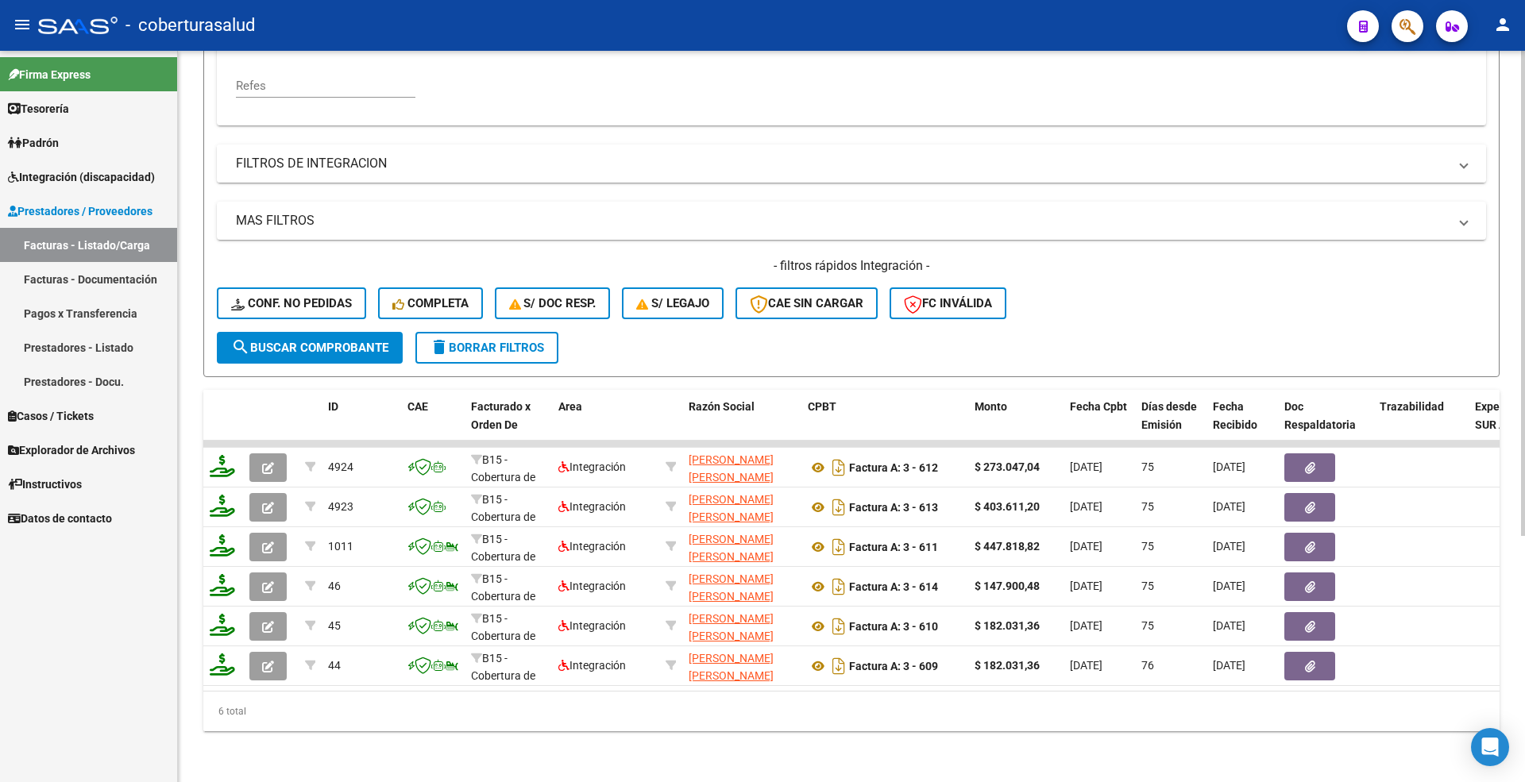
scroll to position [370, 0]
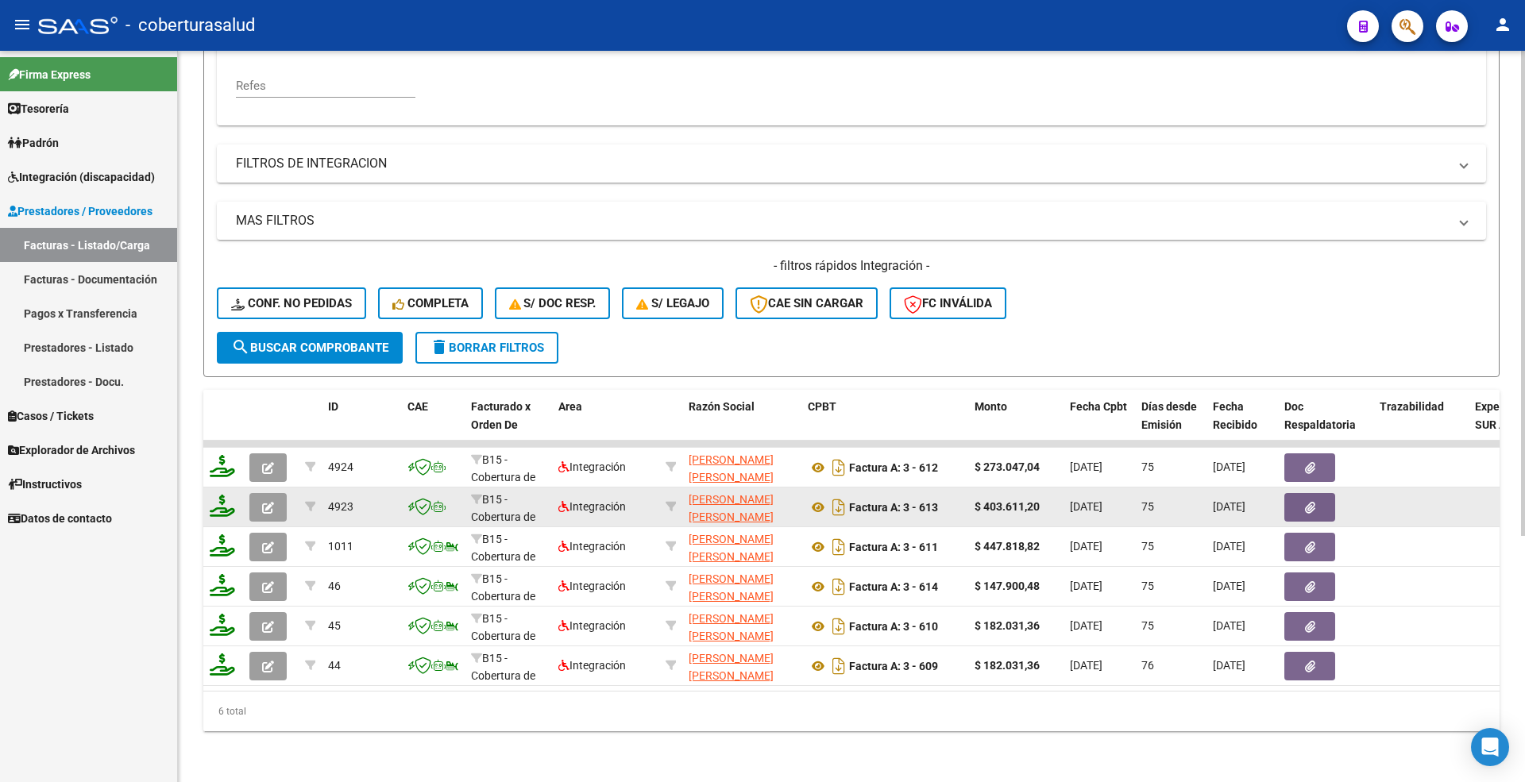
click at [280, 493] on button "button" at bounding box center [267, 507] width 37 height 29
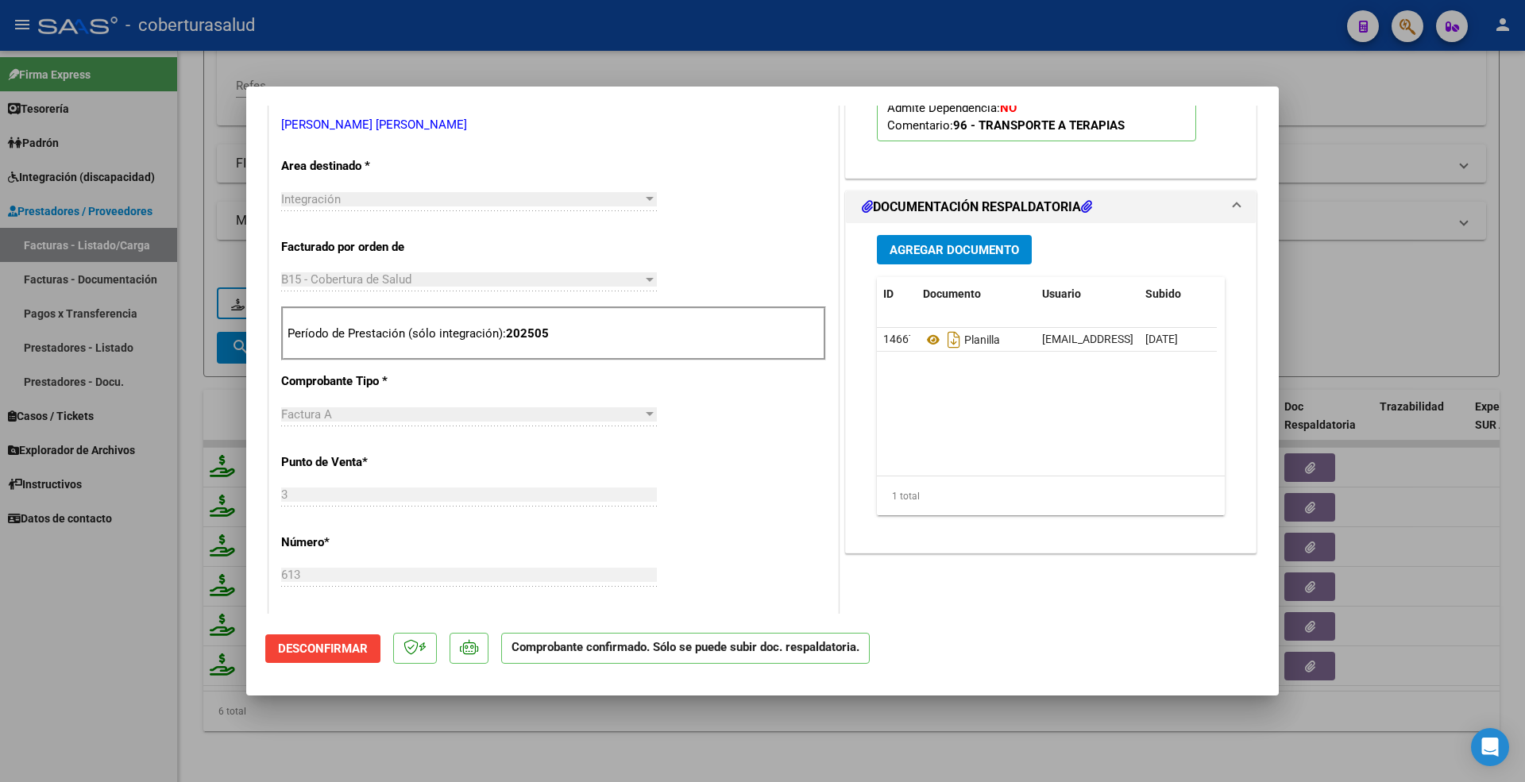
scroll to position [529, 0]
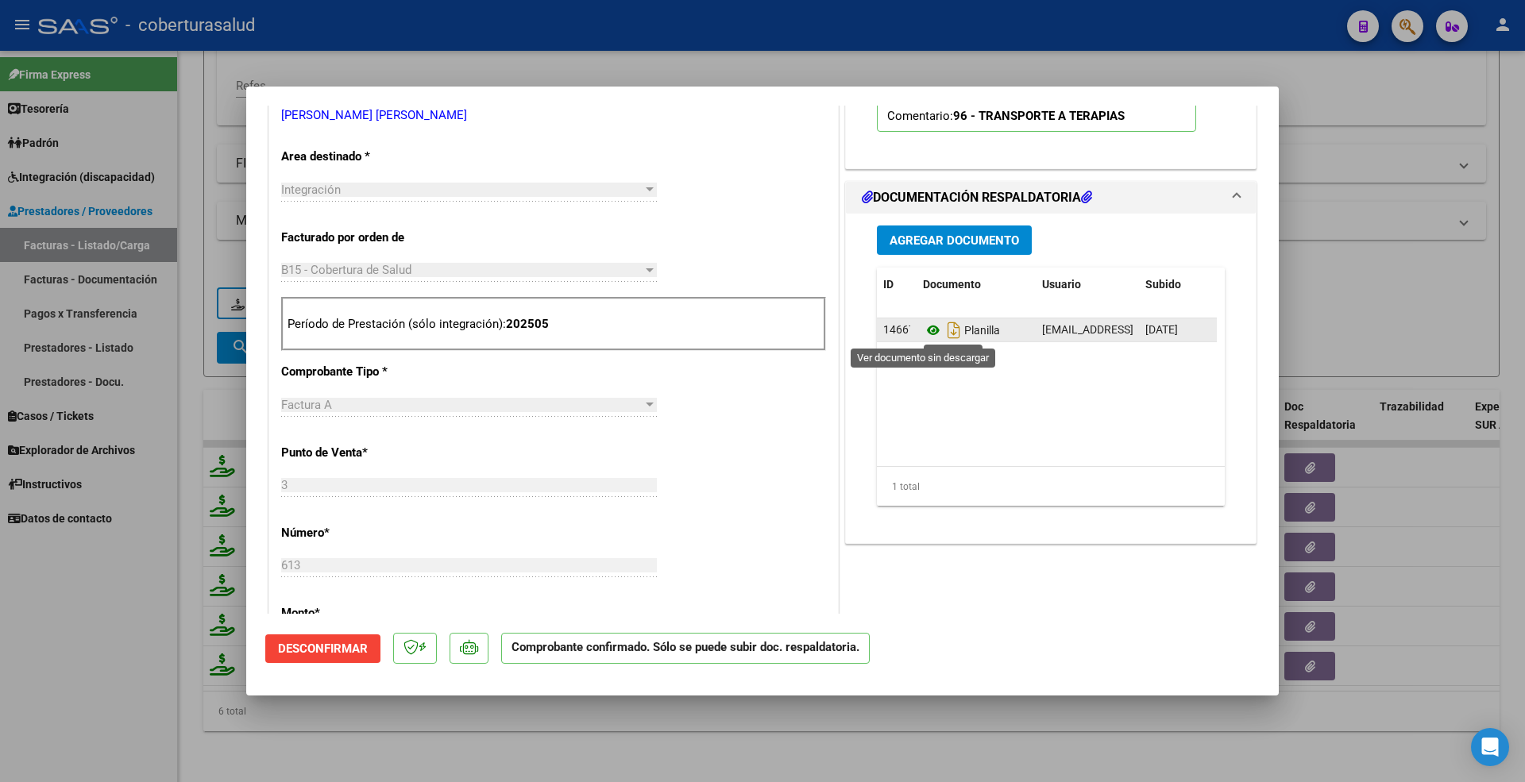
click at [923, 335] on icon at bounding box center [933, 330] width 21 height 19
drag, startPoint x: 213, startPoint y: 300, endPoint x: 330, endPoint y: 3, distance: 319.4
click at [214, 299] on div at bounding box center [762, 391] width 1525 height 782
type input "$ 0,00"
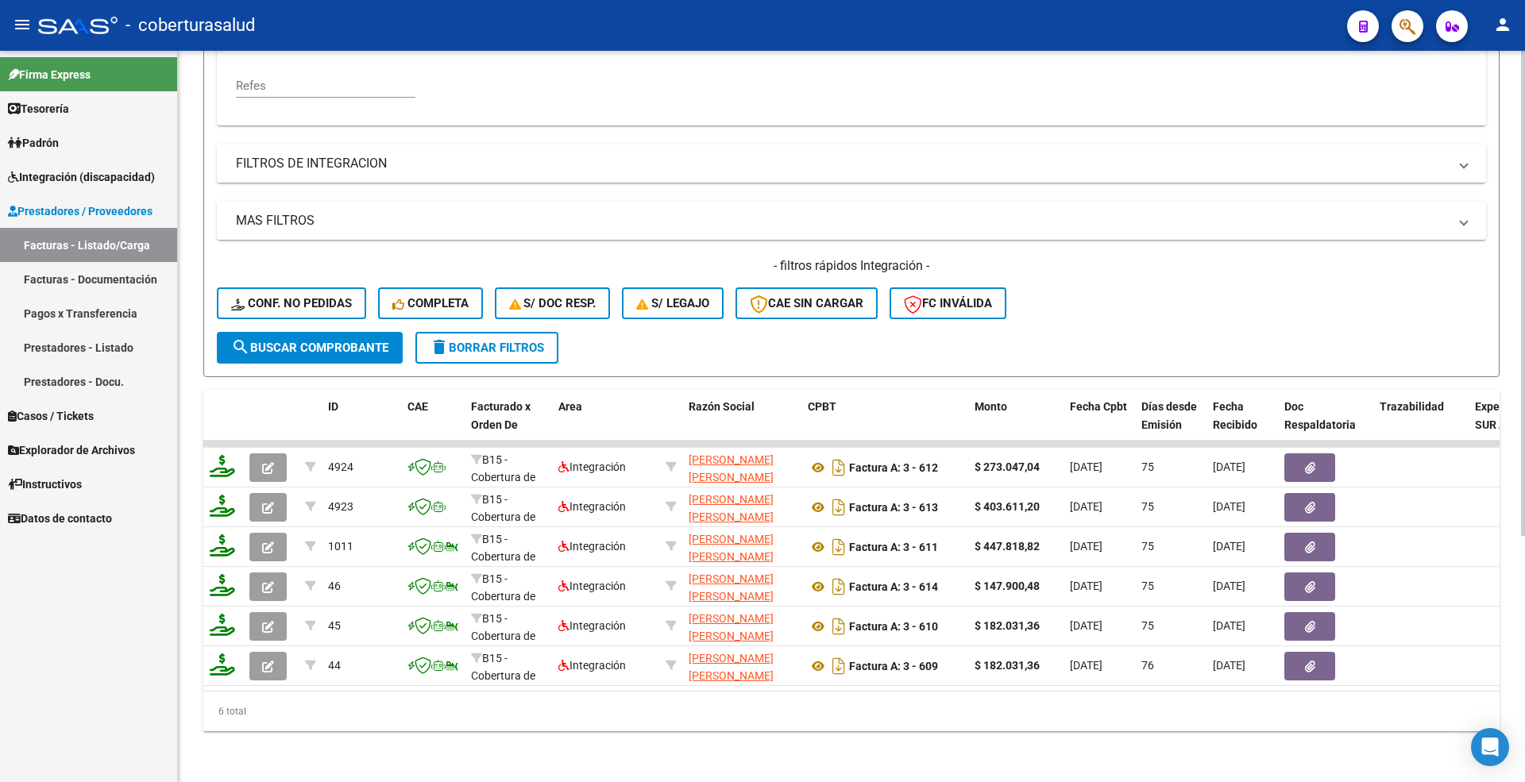
scroll to position [0, 0]
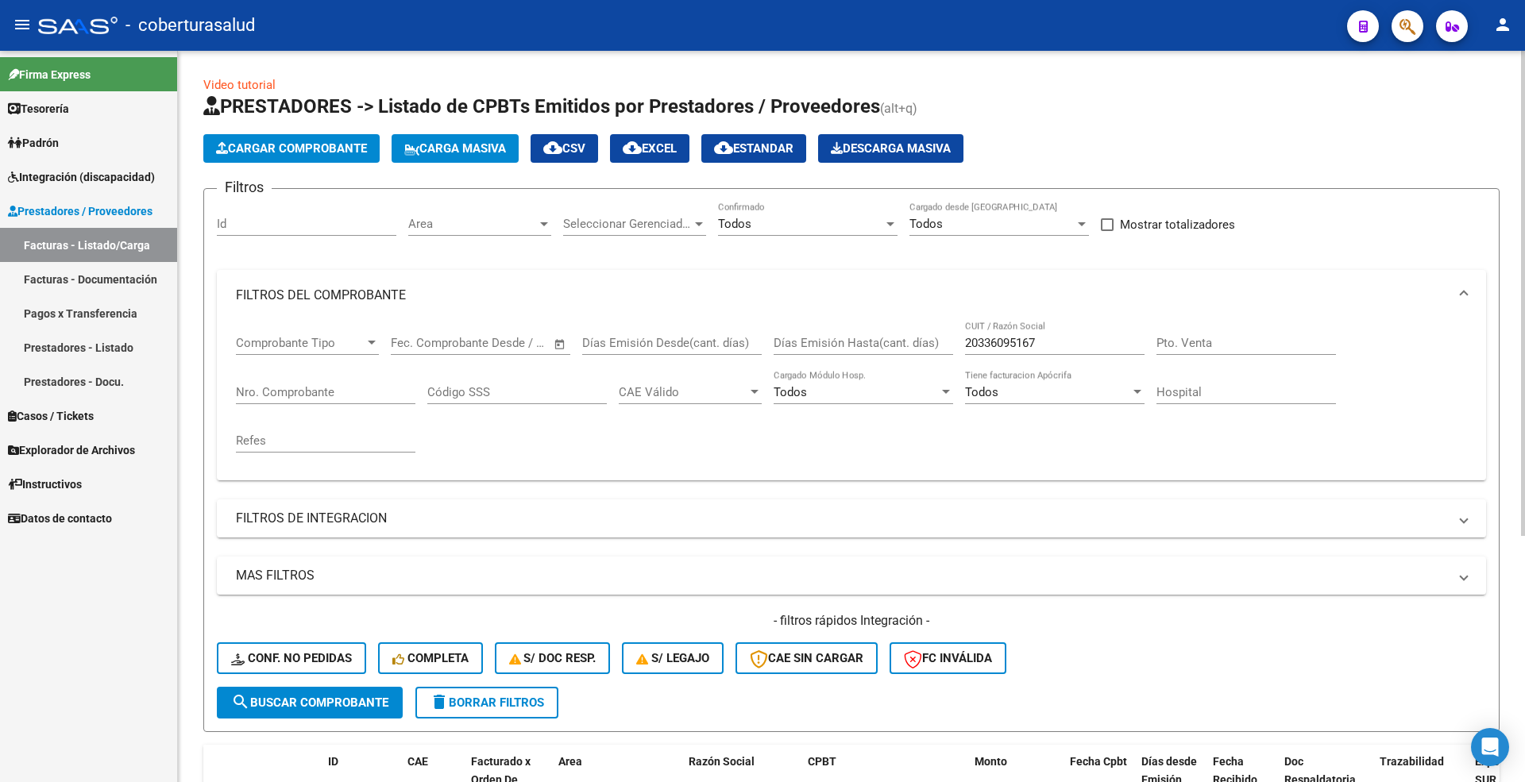
click at [962, 332] on div "Comprobante Tipo Comprobante Tipo Start date – End date Fec. Comprobante Desde …" at bounding box center [851, 394] width 1231 height 147
click at [970, 337] on input "20336095167" at bounding box center [1054, 343] width 179 height 14
paste input "33715233199"
type input "33715233199"
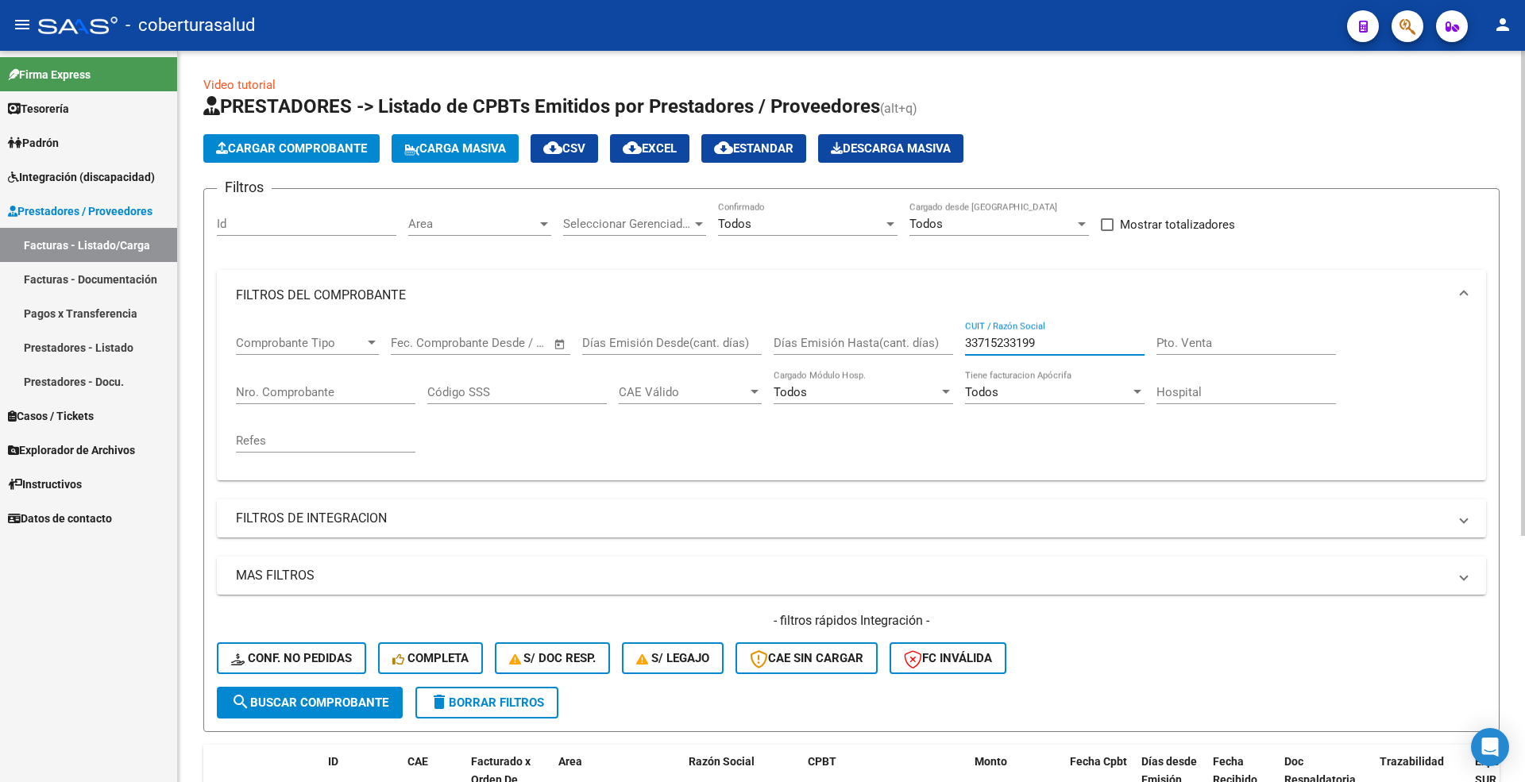
drag, startPoint x: 327, startPoint y: 691, endPoint x: 427, endPoint y: 407, distance: 300.6
click at [328, 688] on button "search Buscar Comprobante" at bounding box center [310, 703] width 186 height 32
click at [287, 389] on input "Nro. Comprobante" at bounding box center [325, 392] width 179 height 14
paste input "1780"
type input "1780"
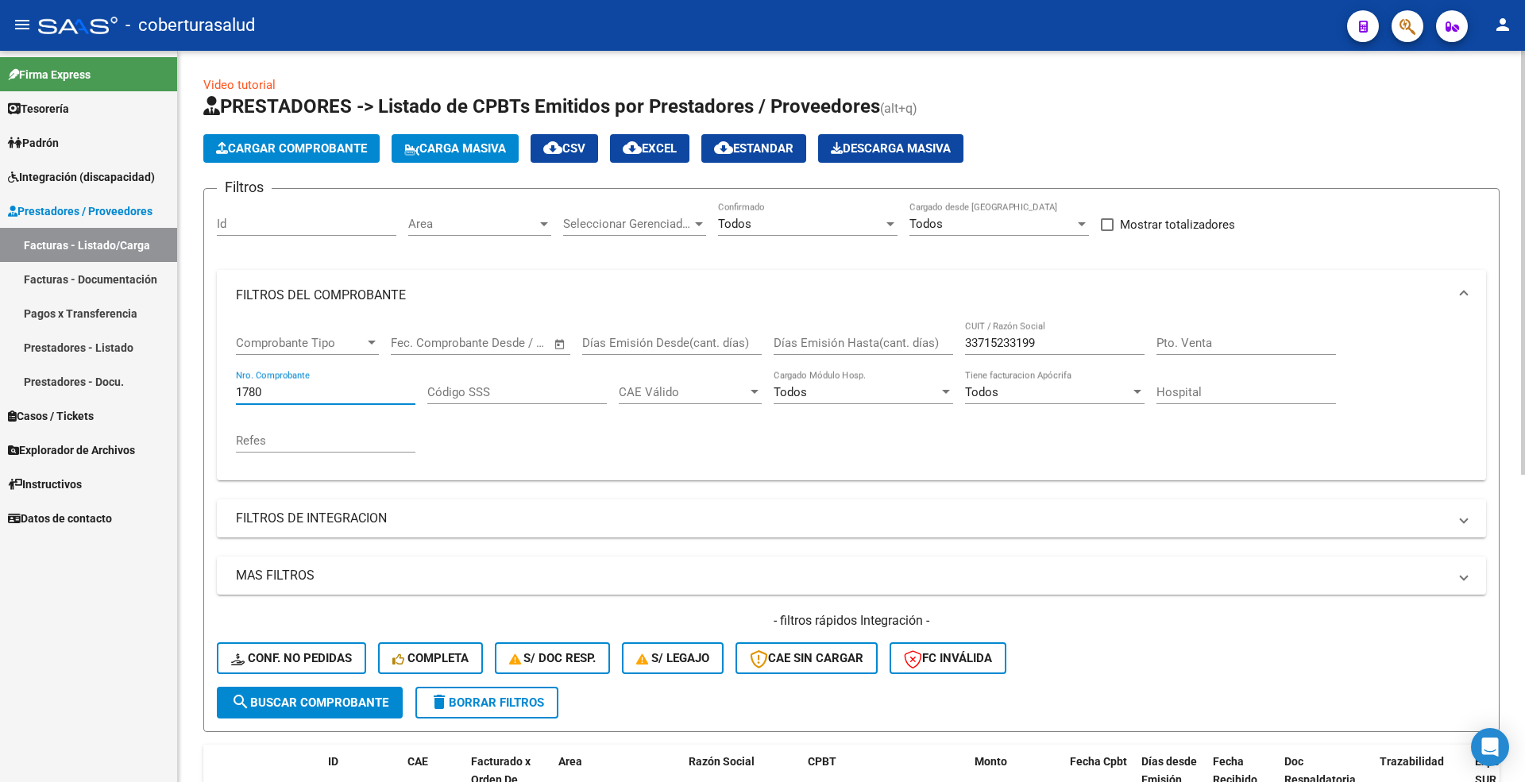
click at [335, 697] on span "search Buscar Comprobante" at bounding box center [309, 703] width 157 height 14
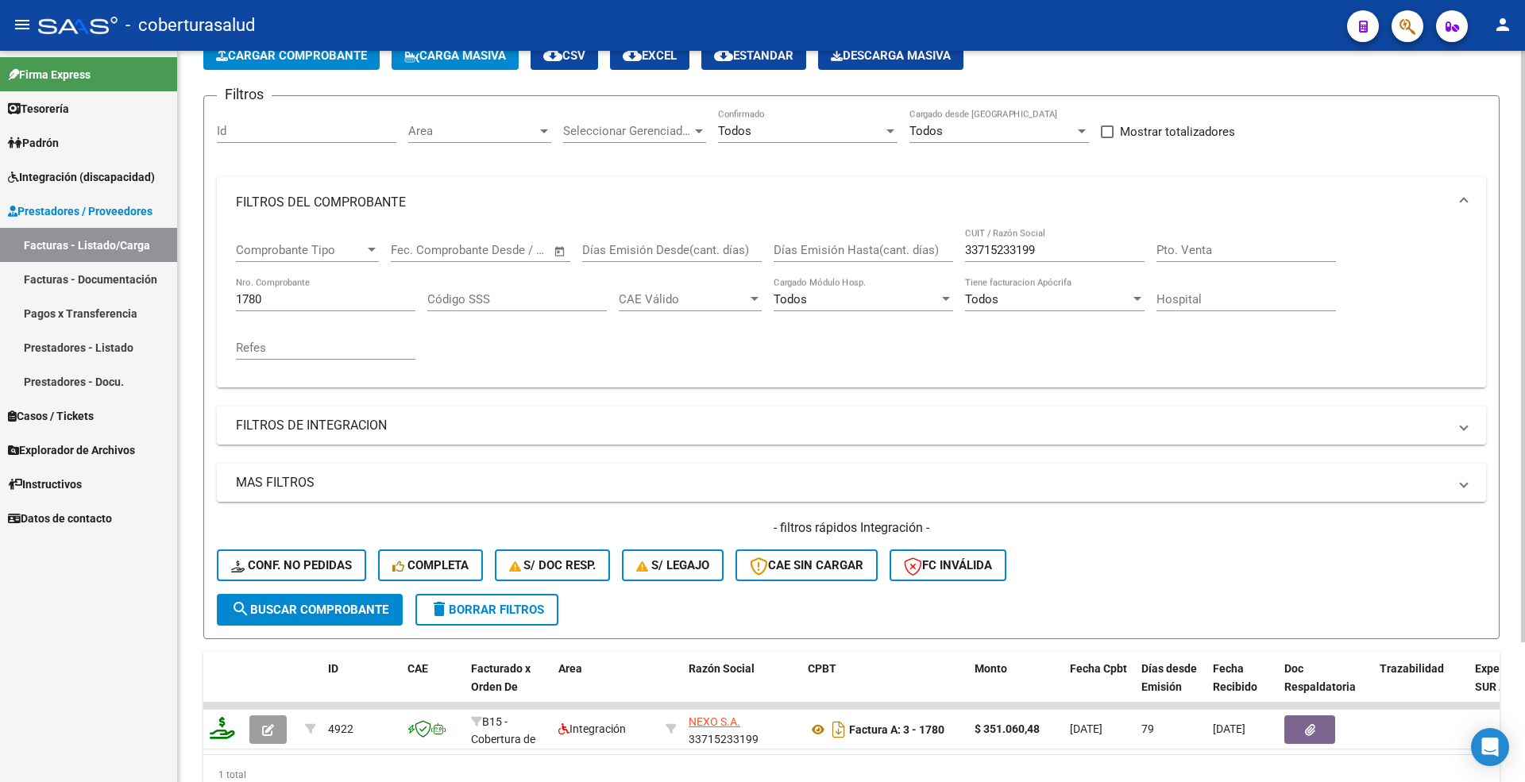
scroll to position [172, 0]
